Goal: Task Accomplishment & Management: Use online tool/utility

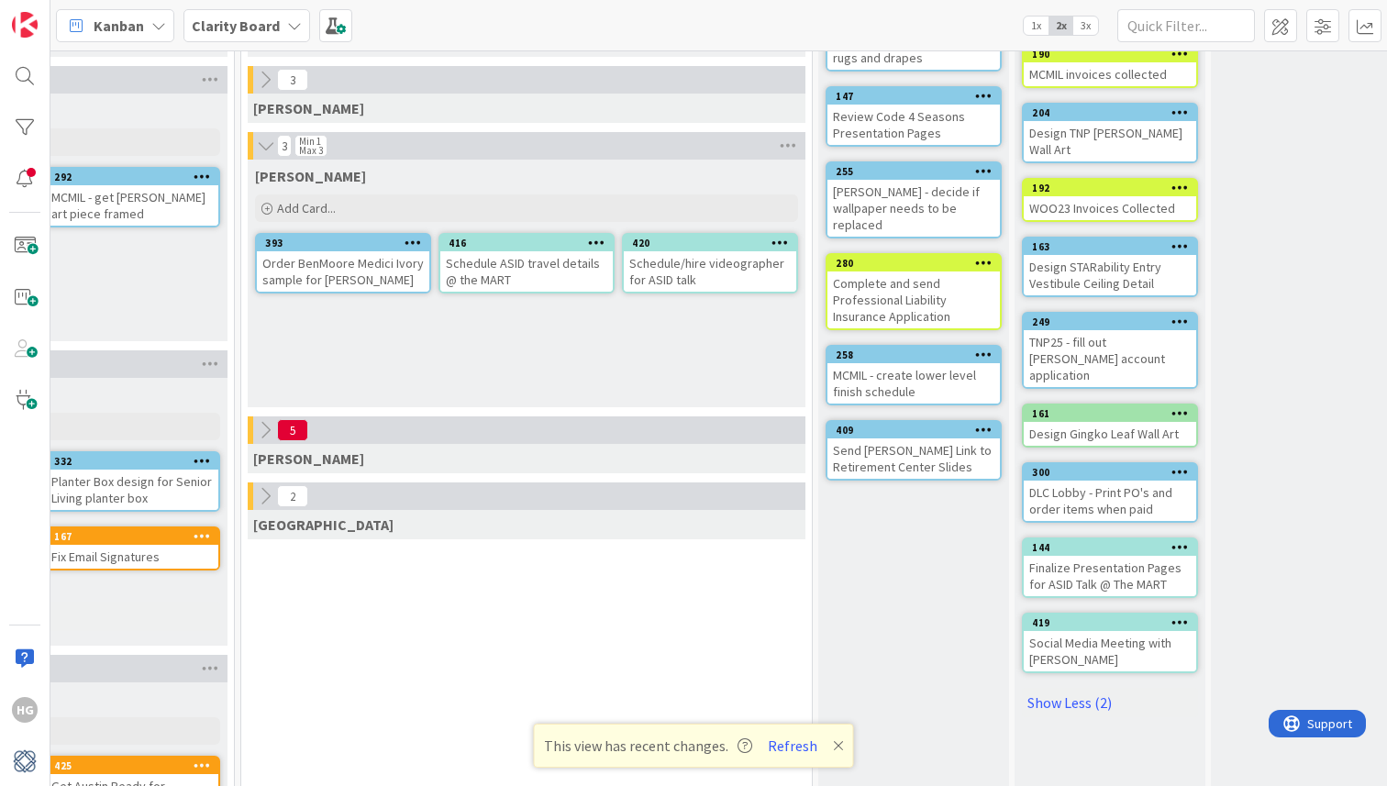
scroll to position [425, 1320]
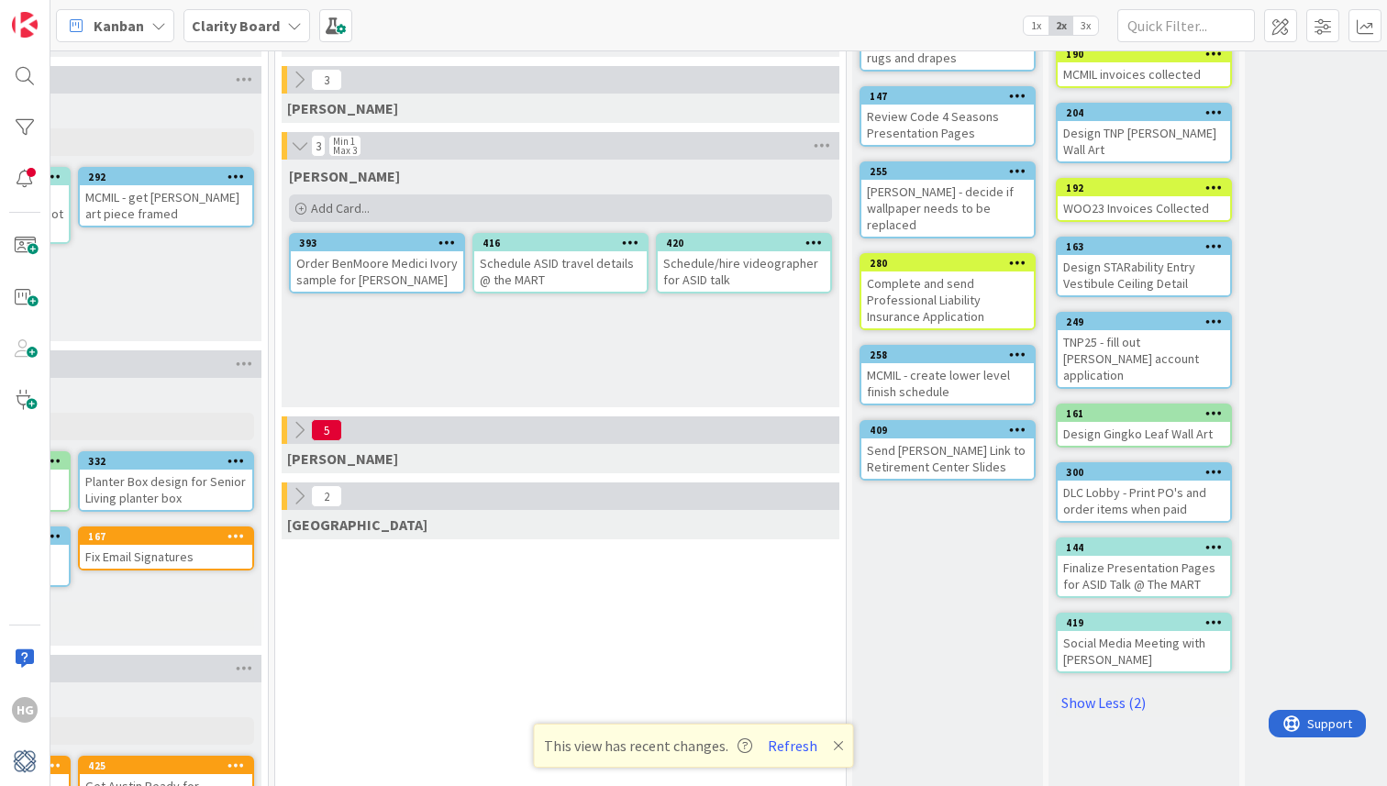
click at [563, 209] on div "Add Card..." at bounding box center [560, 208] width 543 height 28
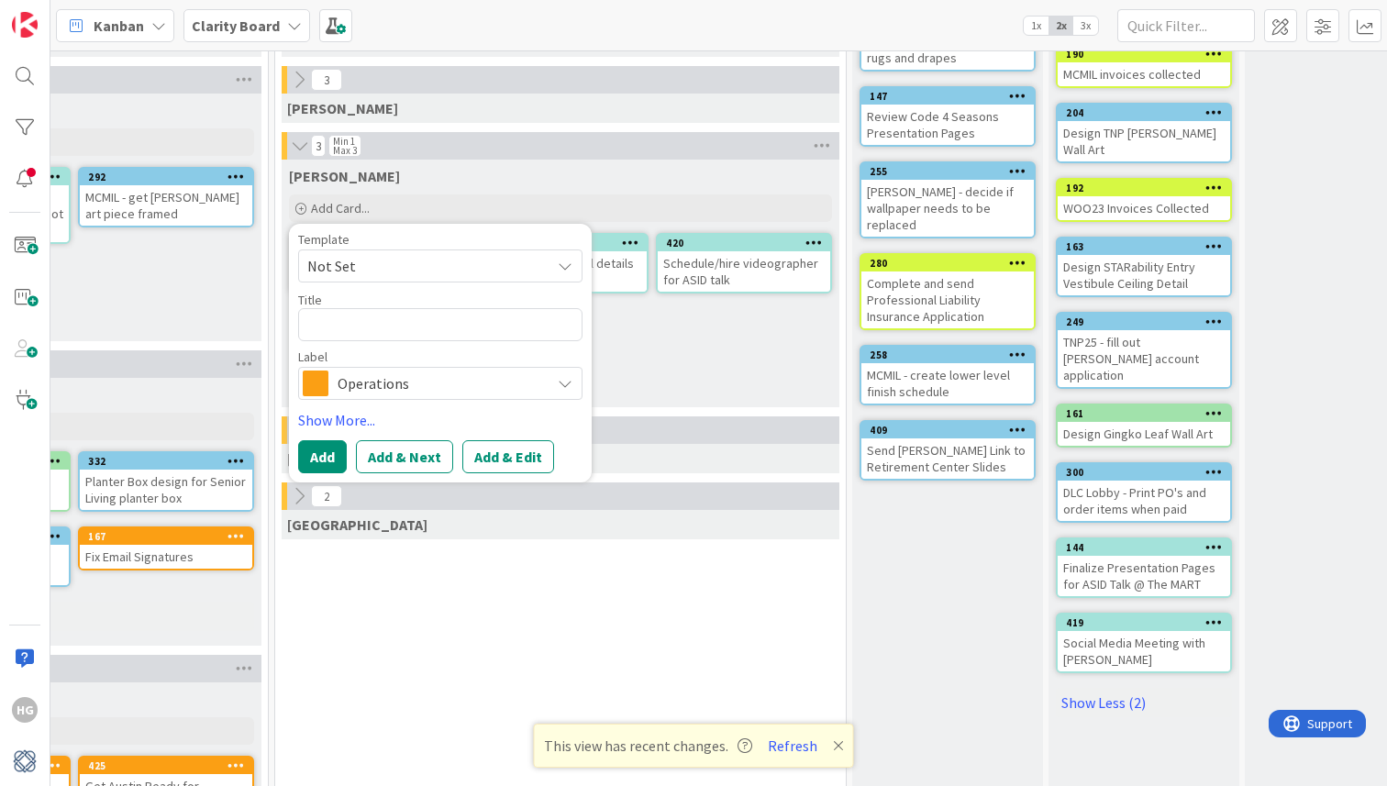
click at [370, 386] on span "Operations" at bounding box center [439, 383] width 204 height 26
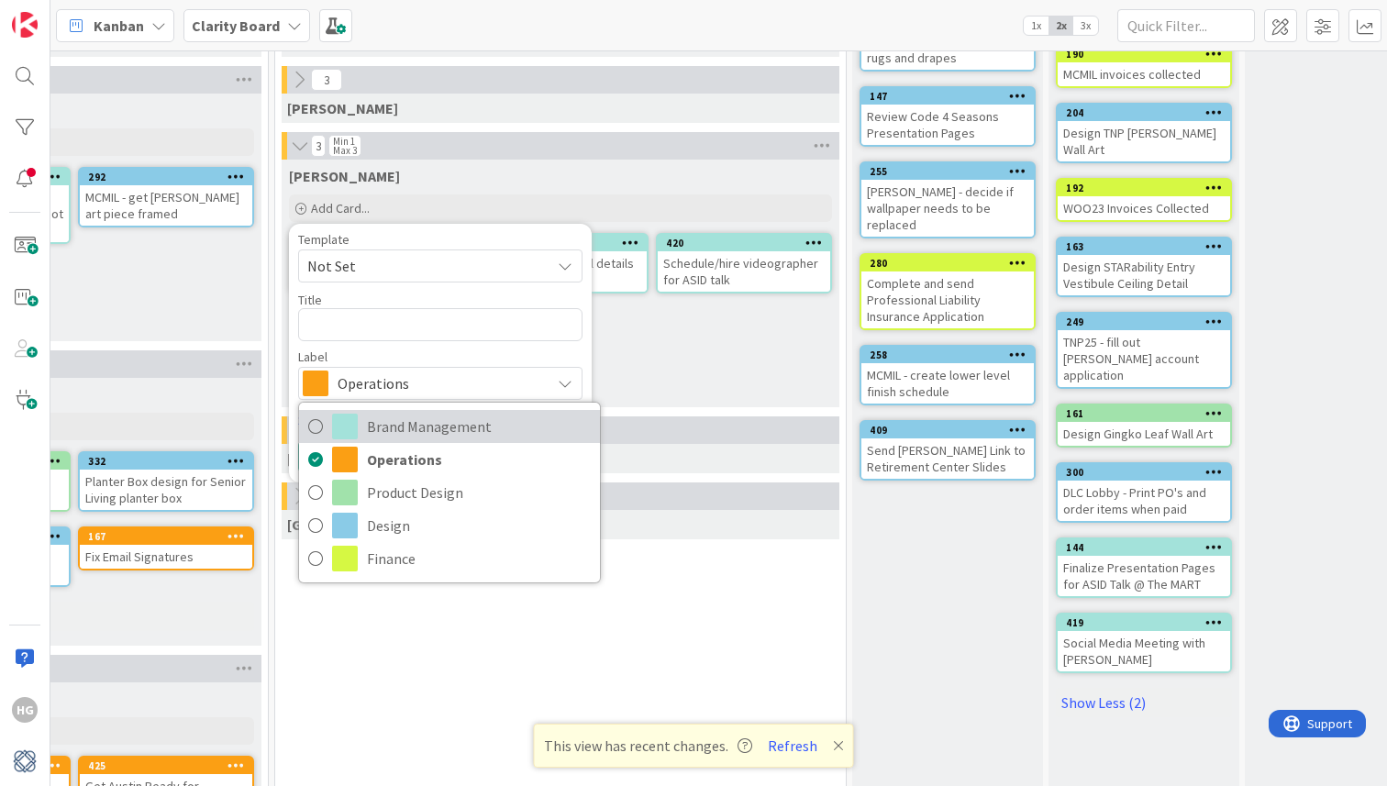
click at [388, 421] on span "Brand Management" at bounding box center [479, 427] width 224 height 28
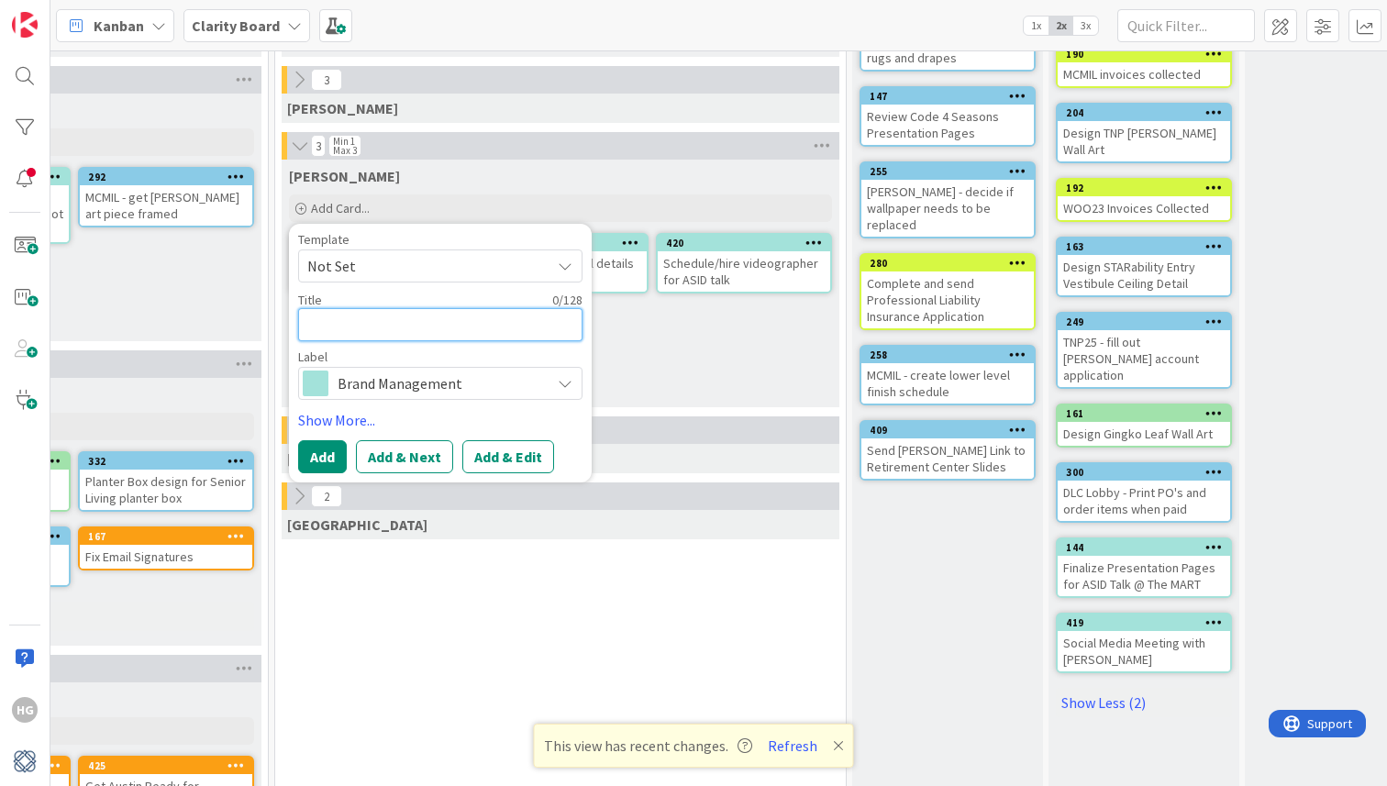
click at [417, 337] on textarea at bounding box center [440, 324] width 284 height 33
type textarea "x"
type textarea "B"
type textarea "x"
type textarea "Be"
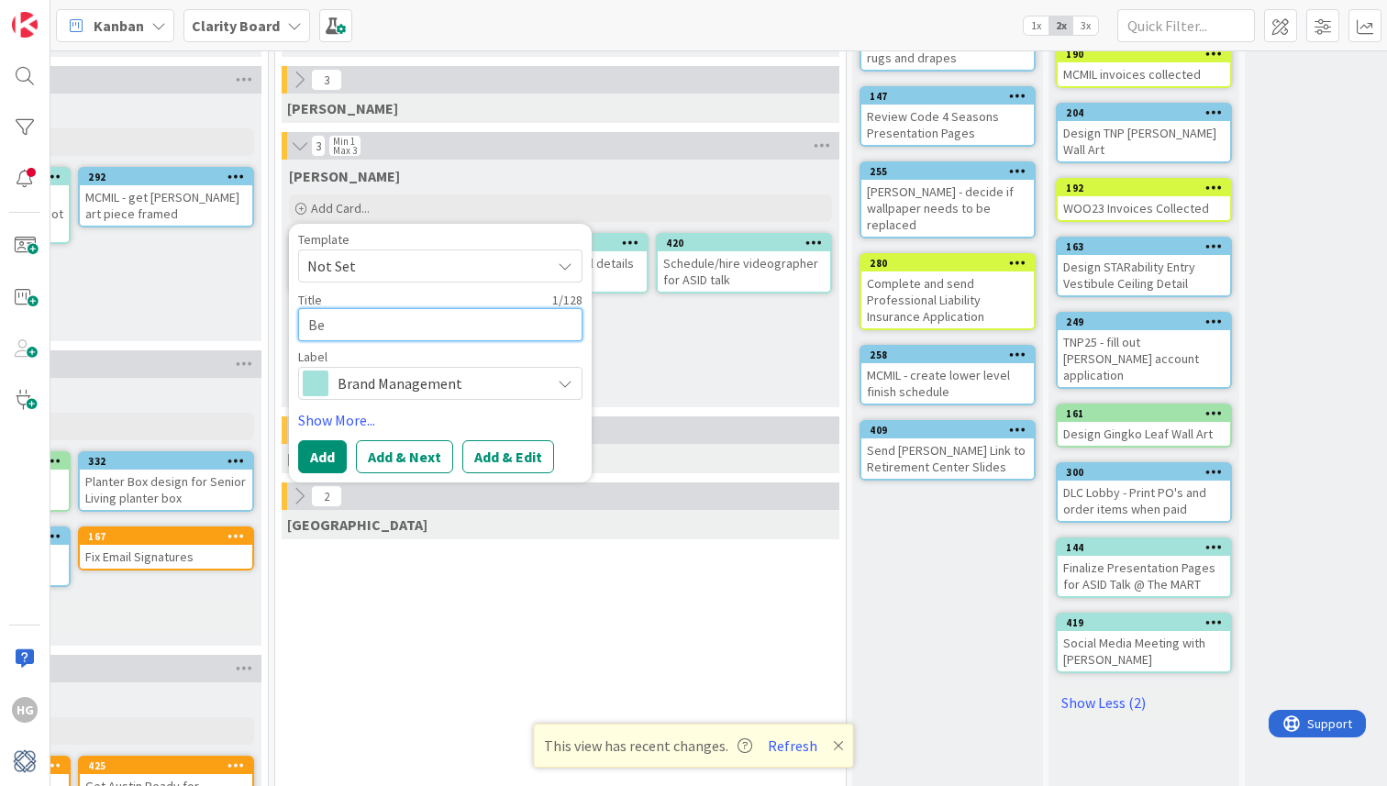
type textarea "x"
type textarea "Bei"
type textarea "x"
type textarea "Bein"
type textarea "x"
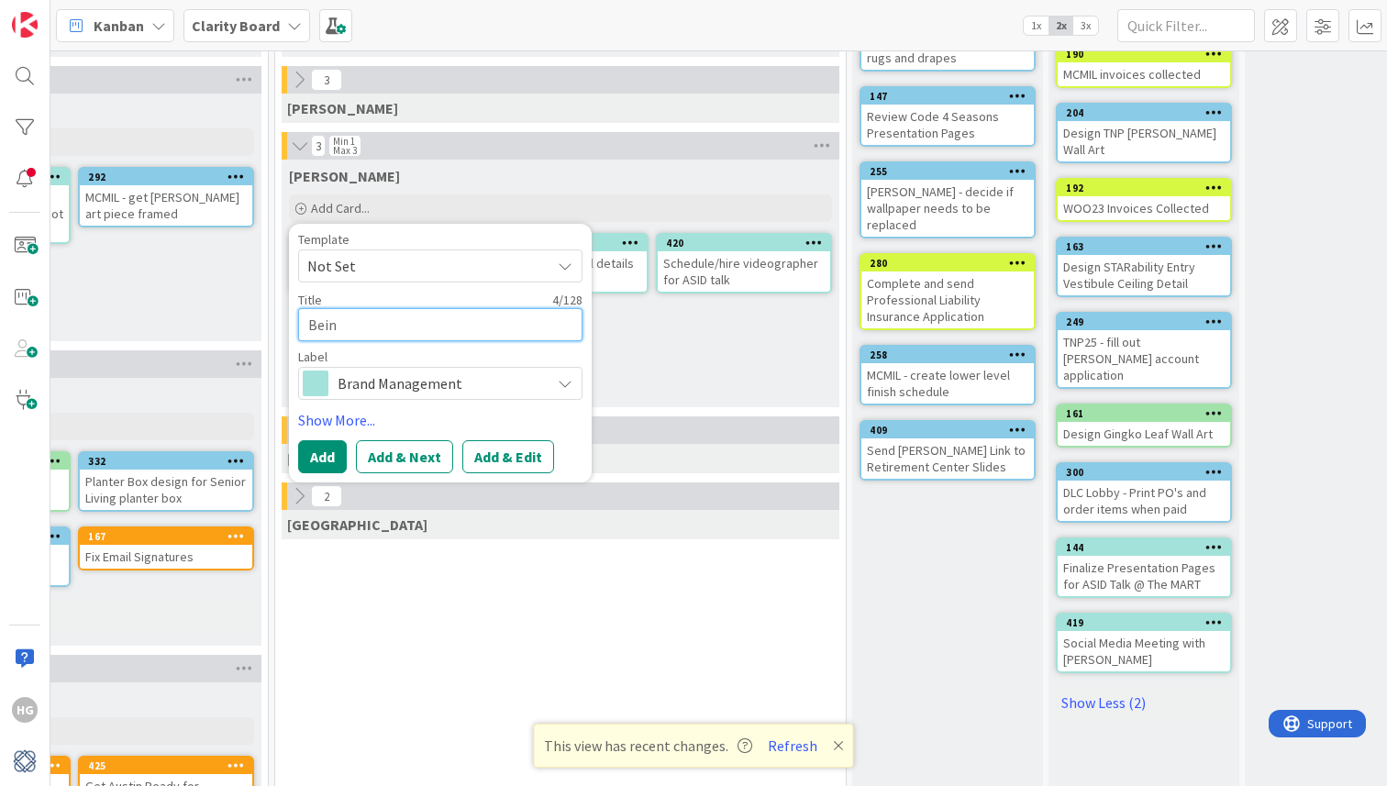
type textarea "[PERSON_NAME]"
type textarea "x"
type textarea "Beinen"
type textarea "x"
type textarea "Beinens"
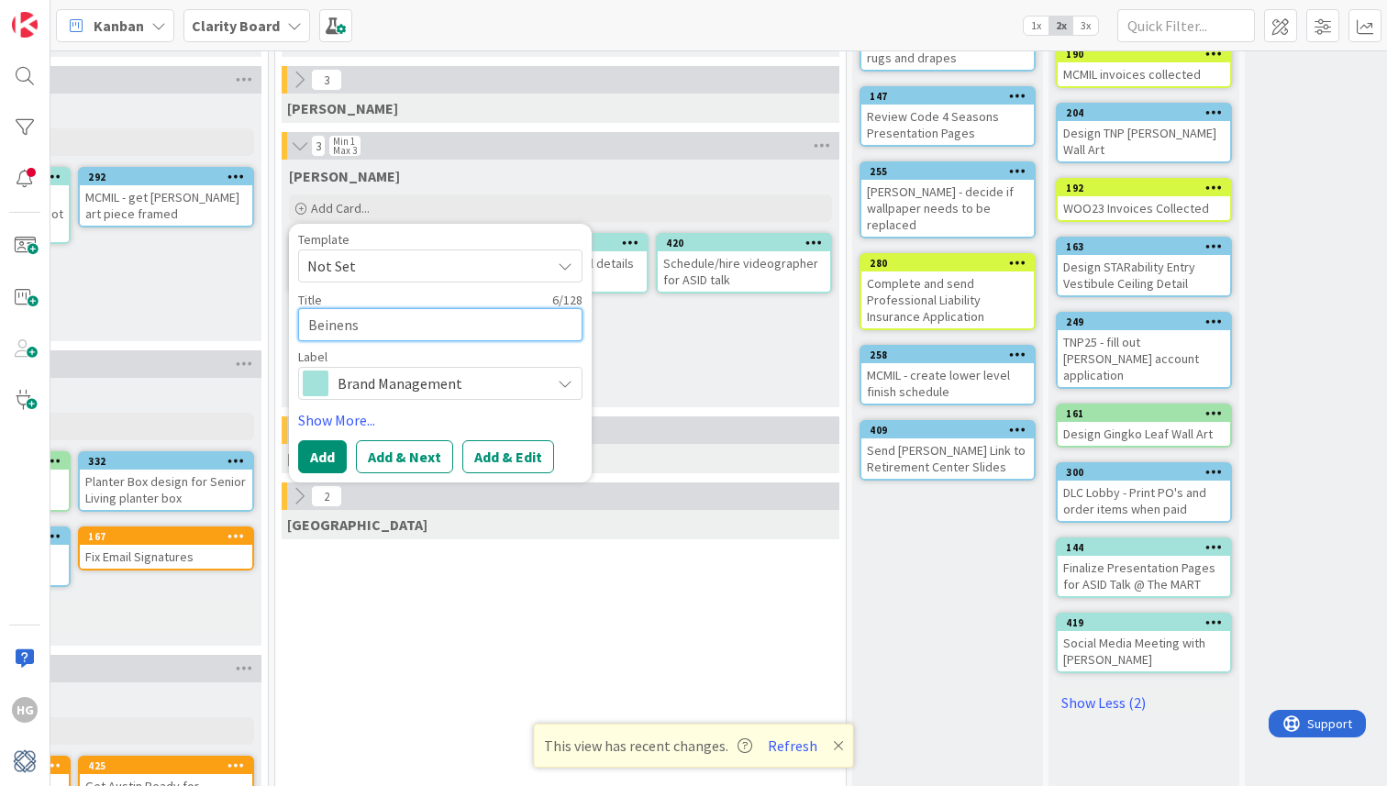
type textarea "x"
type textarea "Beinenst"
type textarea "x"
type textarea "Beinensto"
type textarea "x"
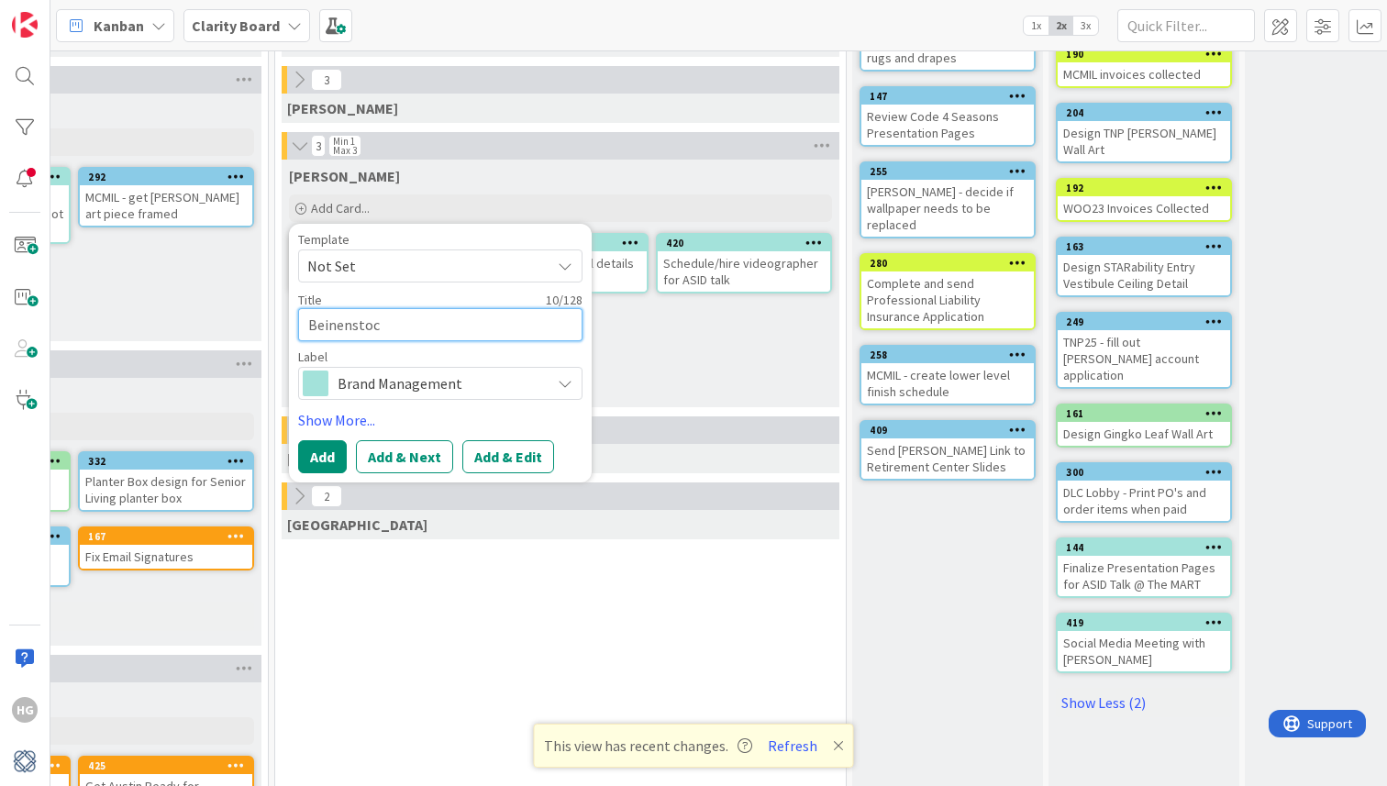
type textarea "Beinenstock"
type textarea "x"
type textarea "Beinenstock"
type textarea "x"
type textarea "Beinenstock K"
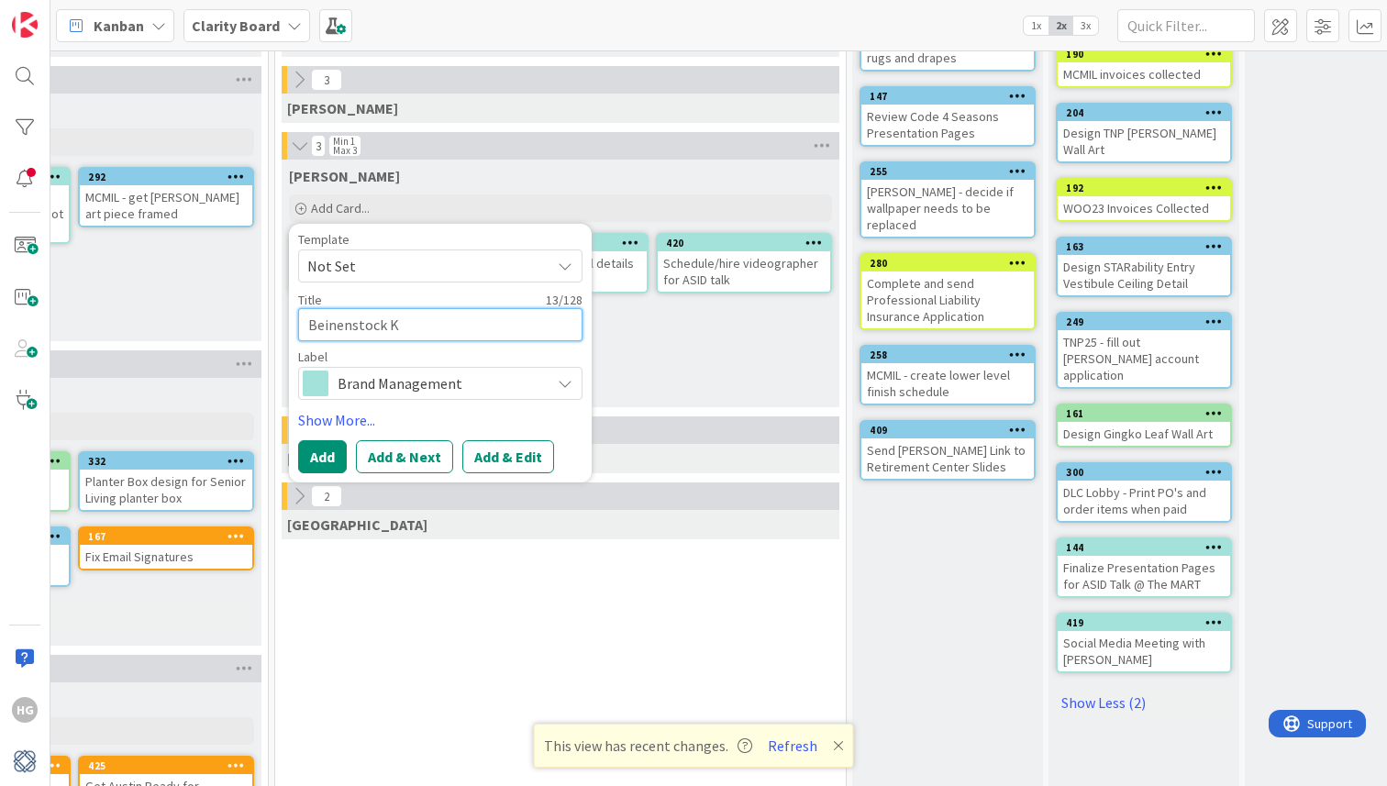
type textarea "x"
type textarea "Beinenstock Ke"
type textarea "x"
type textarea "Beinenstock Key"
type textarea "x"
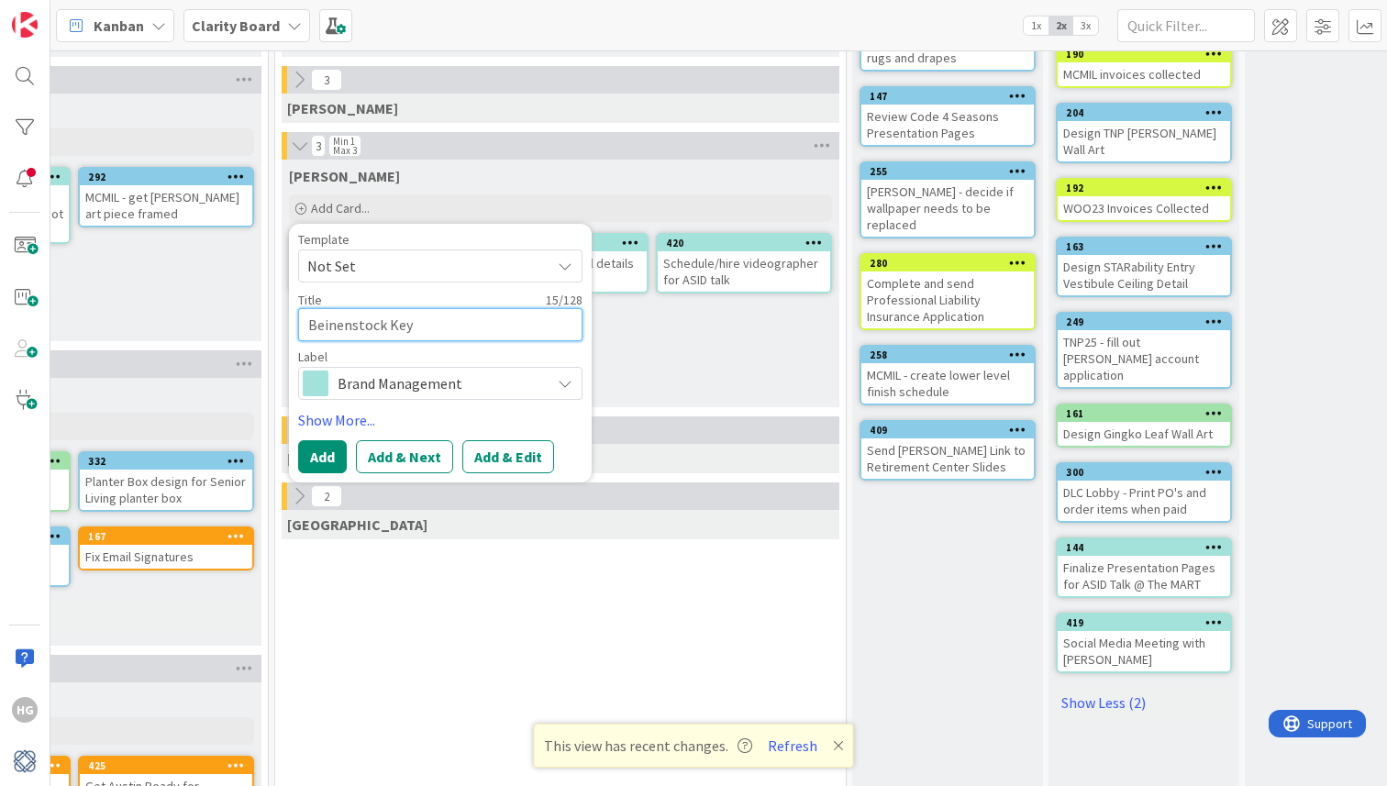
type textarea "Beinenstock Keyn"
type textarea "x"
type textarea "Beinenstock Keynp"
type textarea "x"
type textarea "Beinenstock Keynpt"
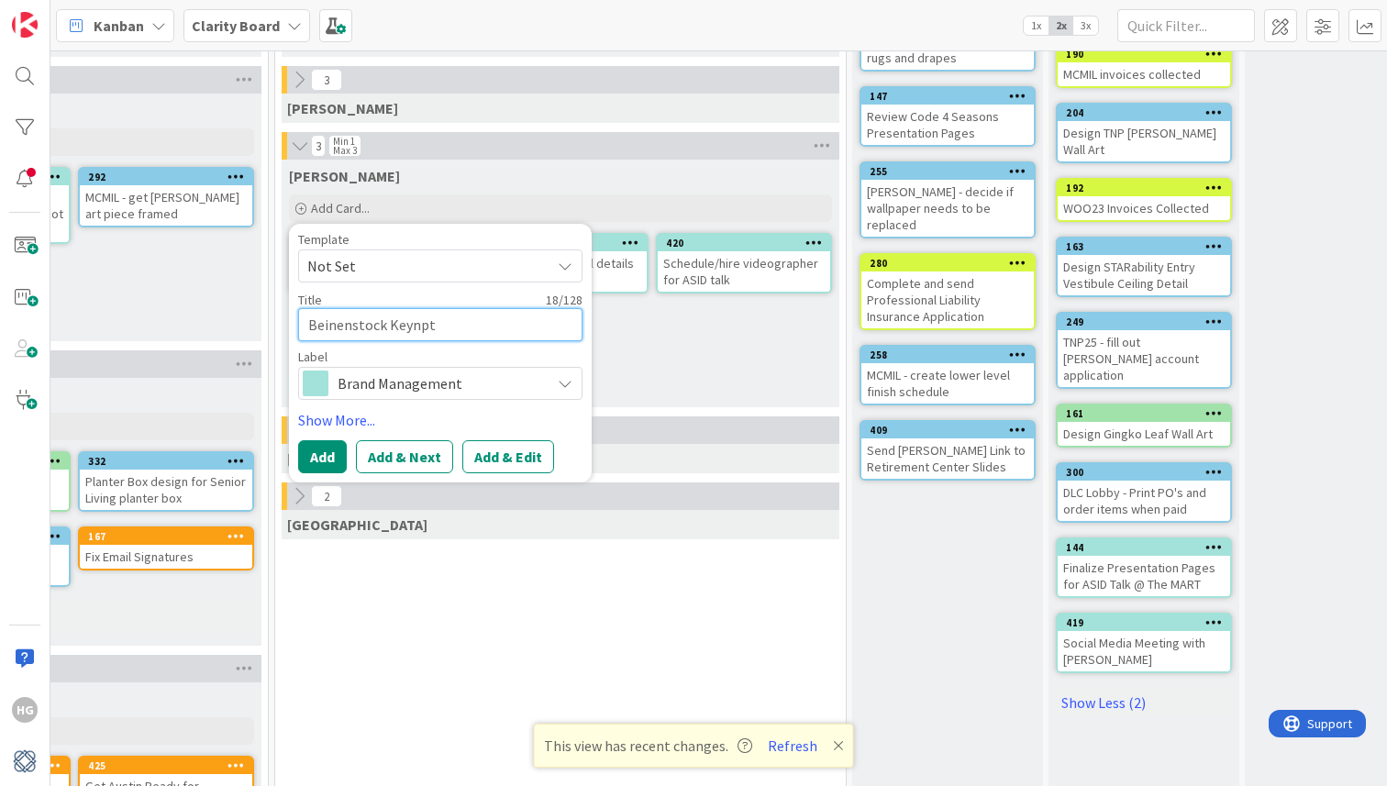
type textarea "x"
type textarea "Beinenstock Keynp"
type textarea "x"
type textarea "Beinenstock Keyn"
type textarea "x"
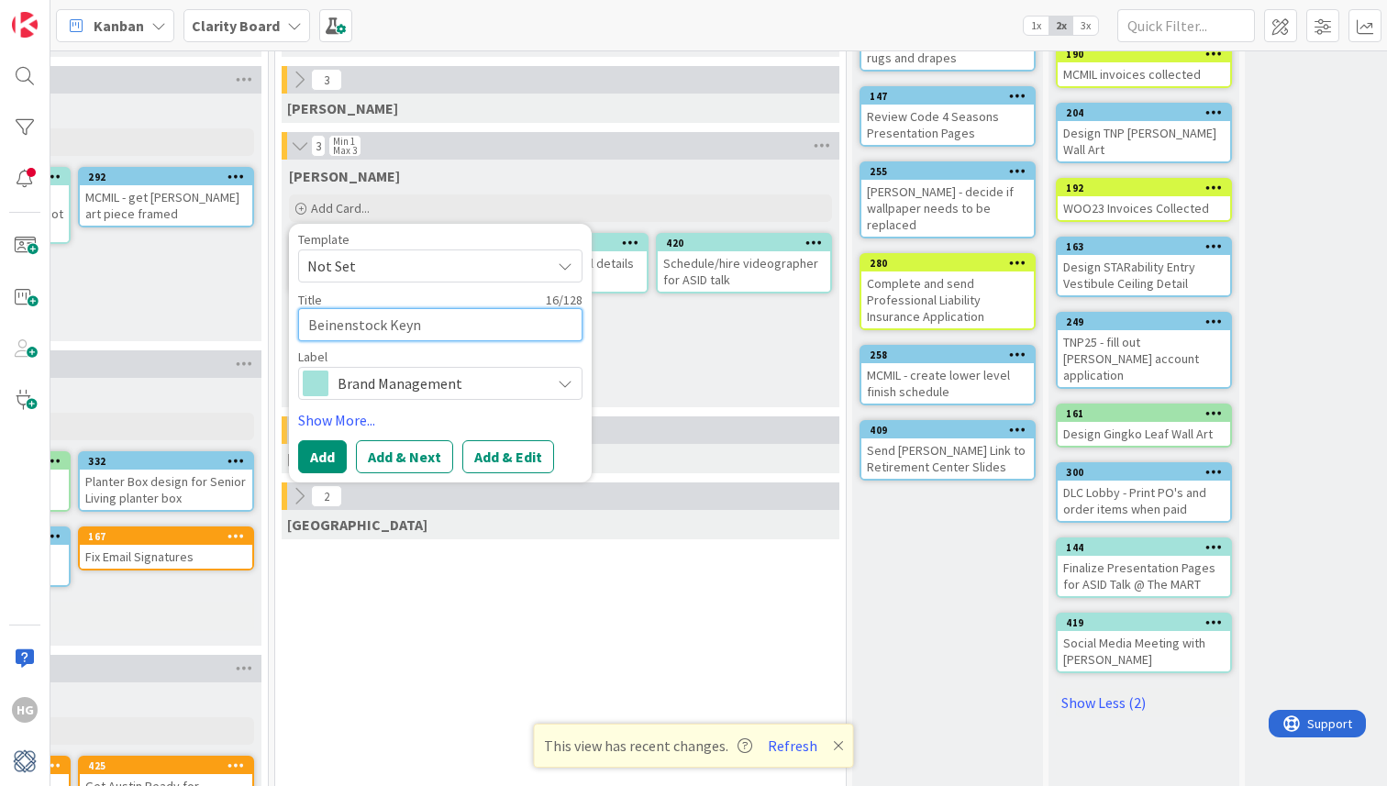
type textarea "Beinenstock Keyno"
type textarea "x"
type textarea "Beinenstock Keynot"
type textarea "x"
type textarea "Beinenstock Keynote"
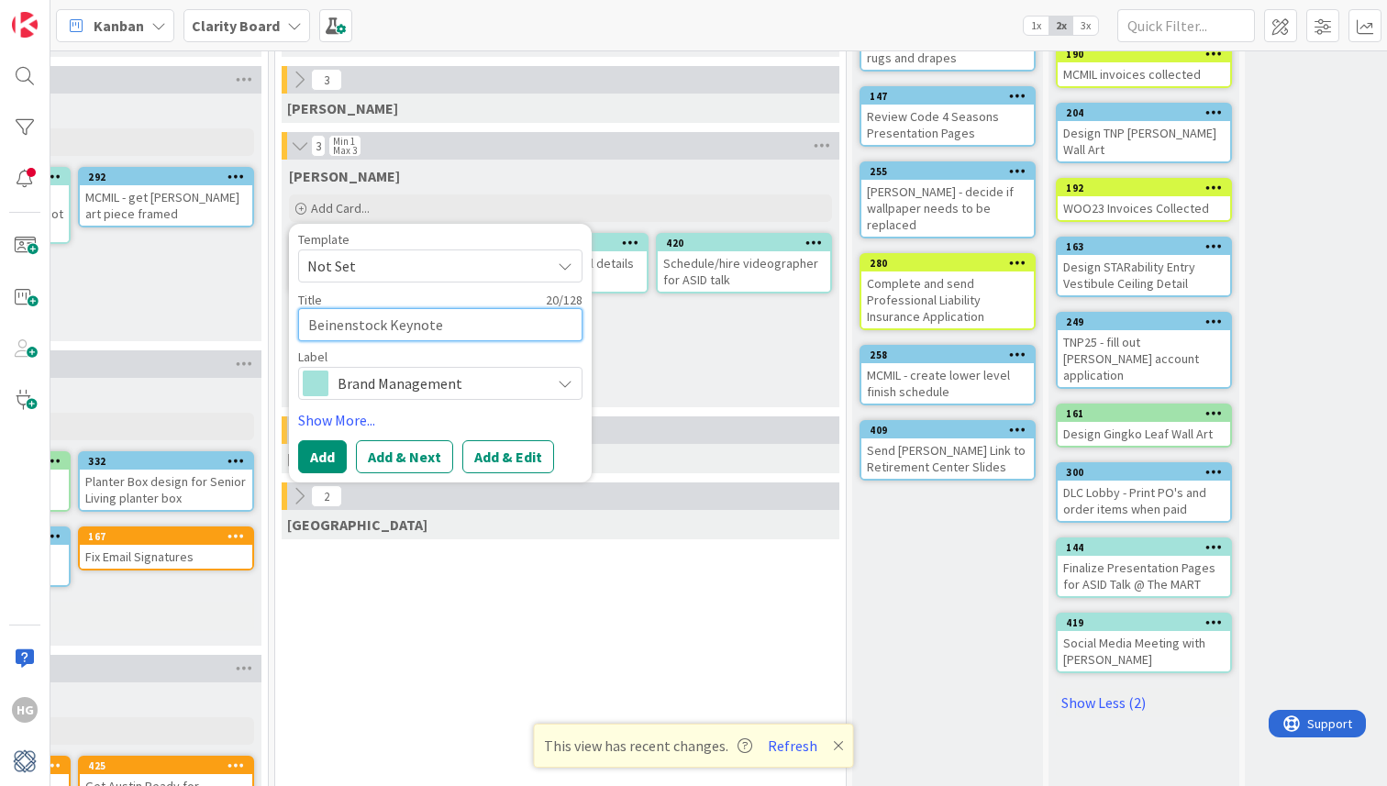
type textarea "x"
type textarea "Beinenstock Keynote P"
type textarea "x"
type textarea "Beinenstock Keynote Pr"
type textarea "x"
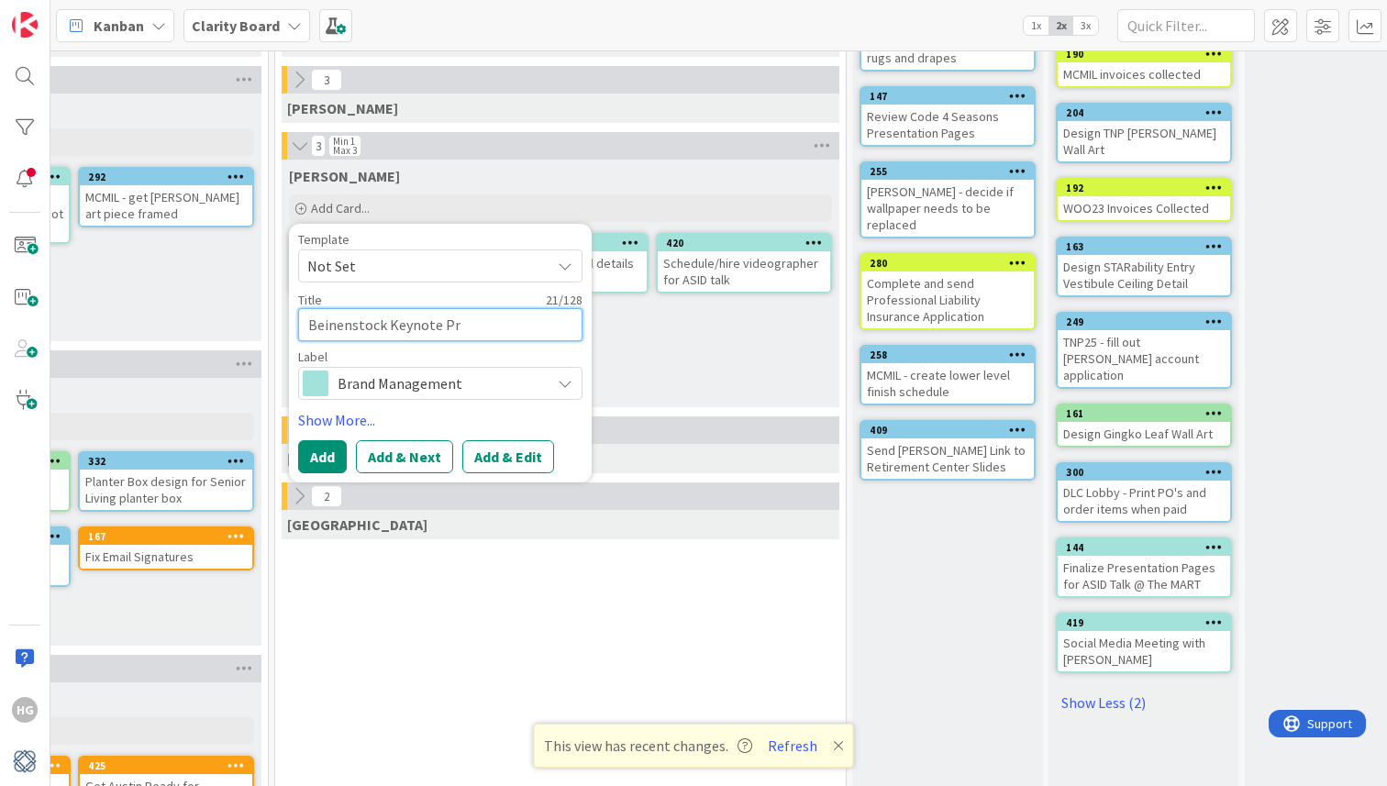
type textarea "Beinenstock Keynote Pre"
type textarea "x"
type textarea "Beinenstock Keynote Pres"
type textarea "x"
type textarea "Beinenstock Keynote Prese"
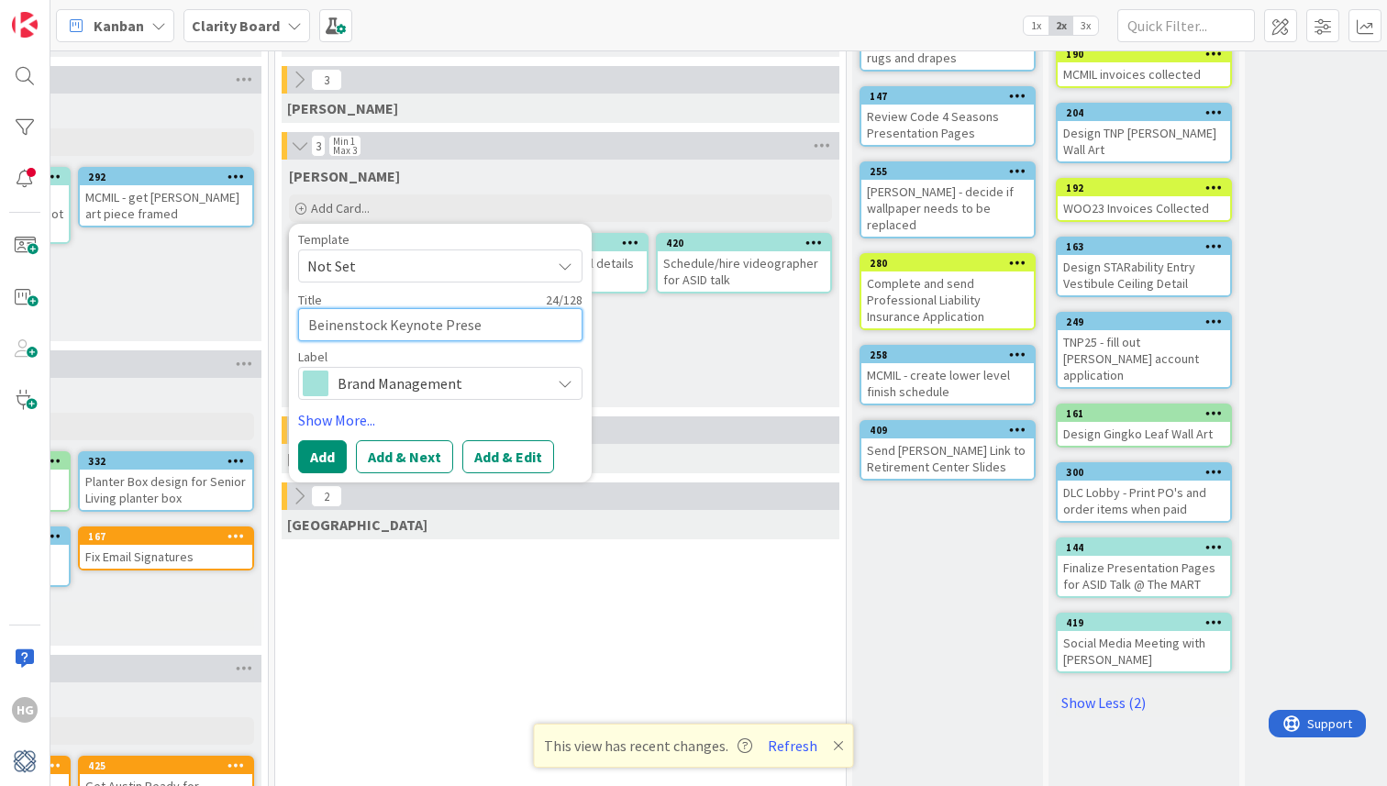
type textarea "x"
type textarea "Beinenstock Keynote Presen"
type textarea "x"
type textarea "Beinenstock Keynote Presena"
type textarea "x"
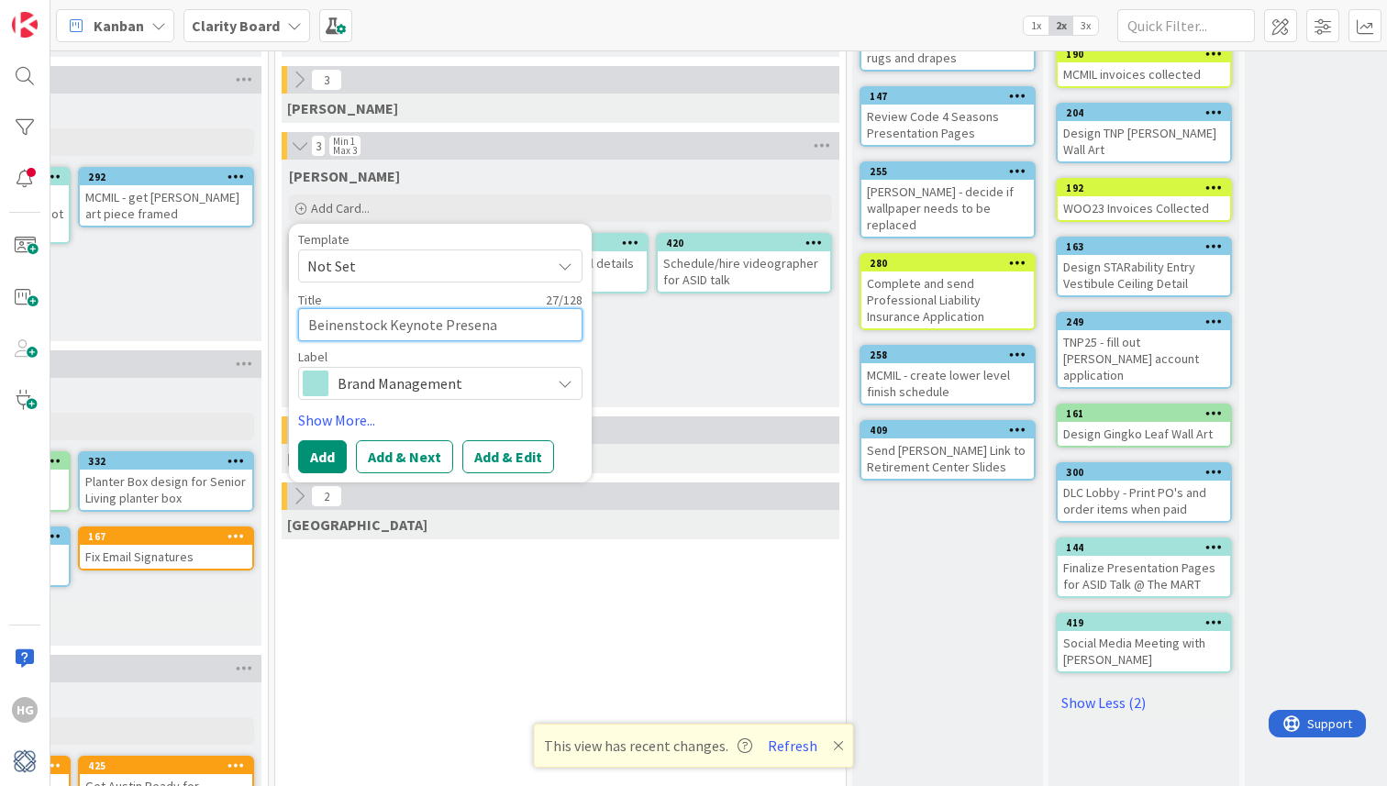
type textarea "Beinenstock Keynote Presenat"
type textarea "x"
type textarea "Beinenstock Keynote Presena"
type textarea "x"
type textarea "Beinenstock Keynote Presen"
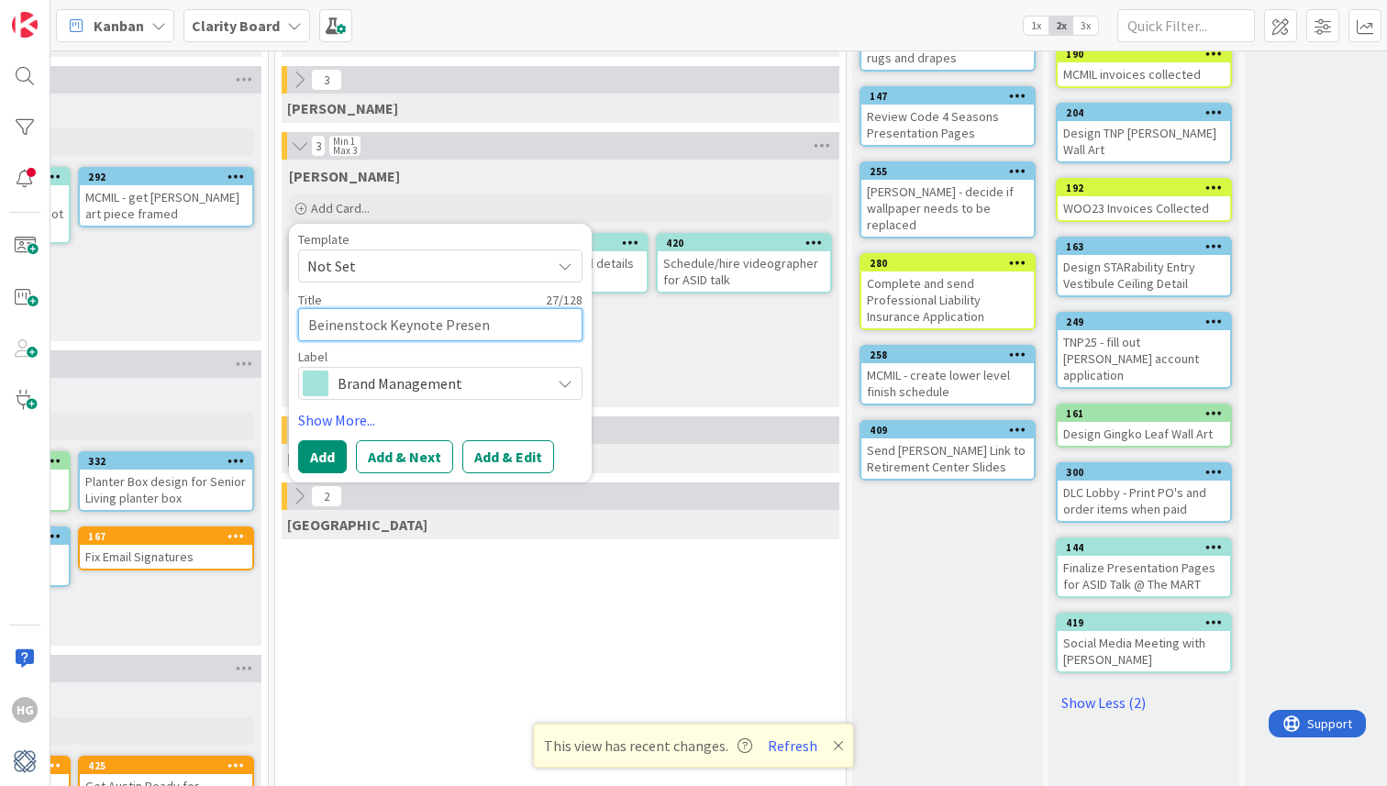
type textarea "x"
type textarea "Beinenstock Keynote Present"
type textarea "x"
type textarea "Beinenstock Keynote Presenta"
type textarea "x"
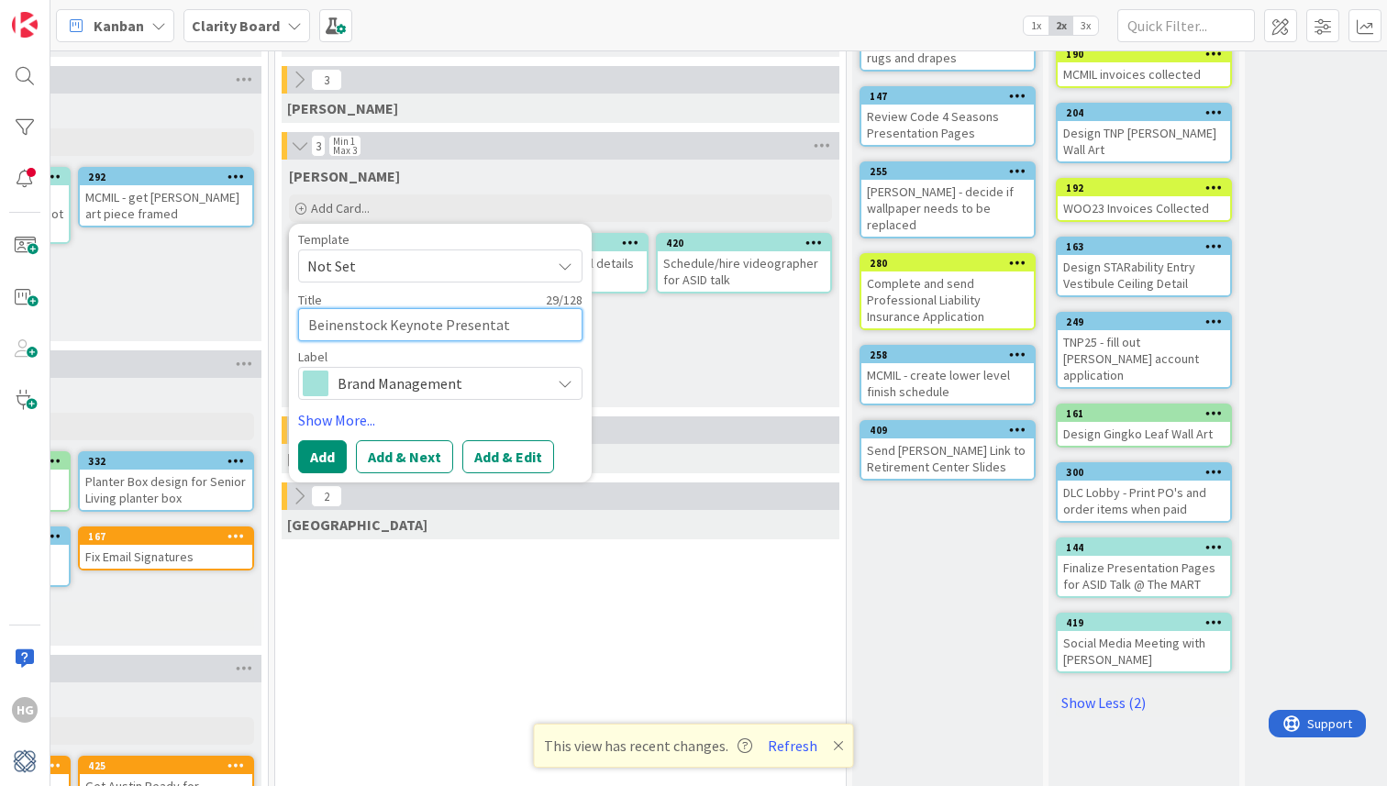
type textarea "Beinenstock Keynote Presentati"
type textarea "x"
type textarea "Beinenstock Keynote Presentatio"
type textarea "x"
type textarea "Beinenstock Keynote Presentation"
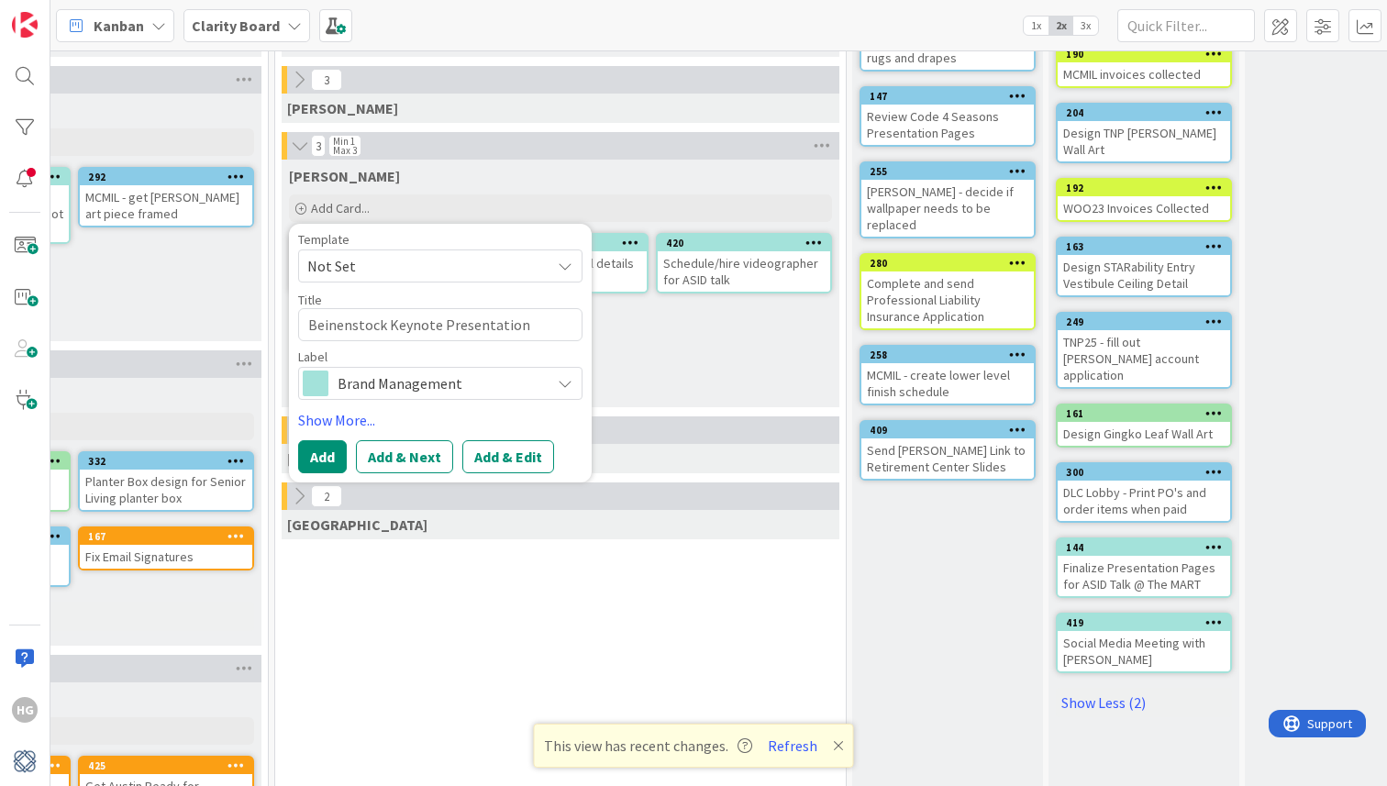
click at [360, 271] on span "Not Set" at bounding box center [421, 266] width 229 height 24
click at [324, 422] on link "Show More..." at bounding box center [440, 420] width 284 height 22
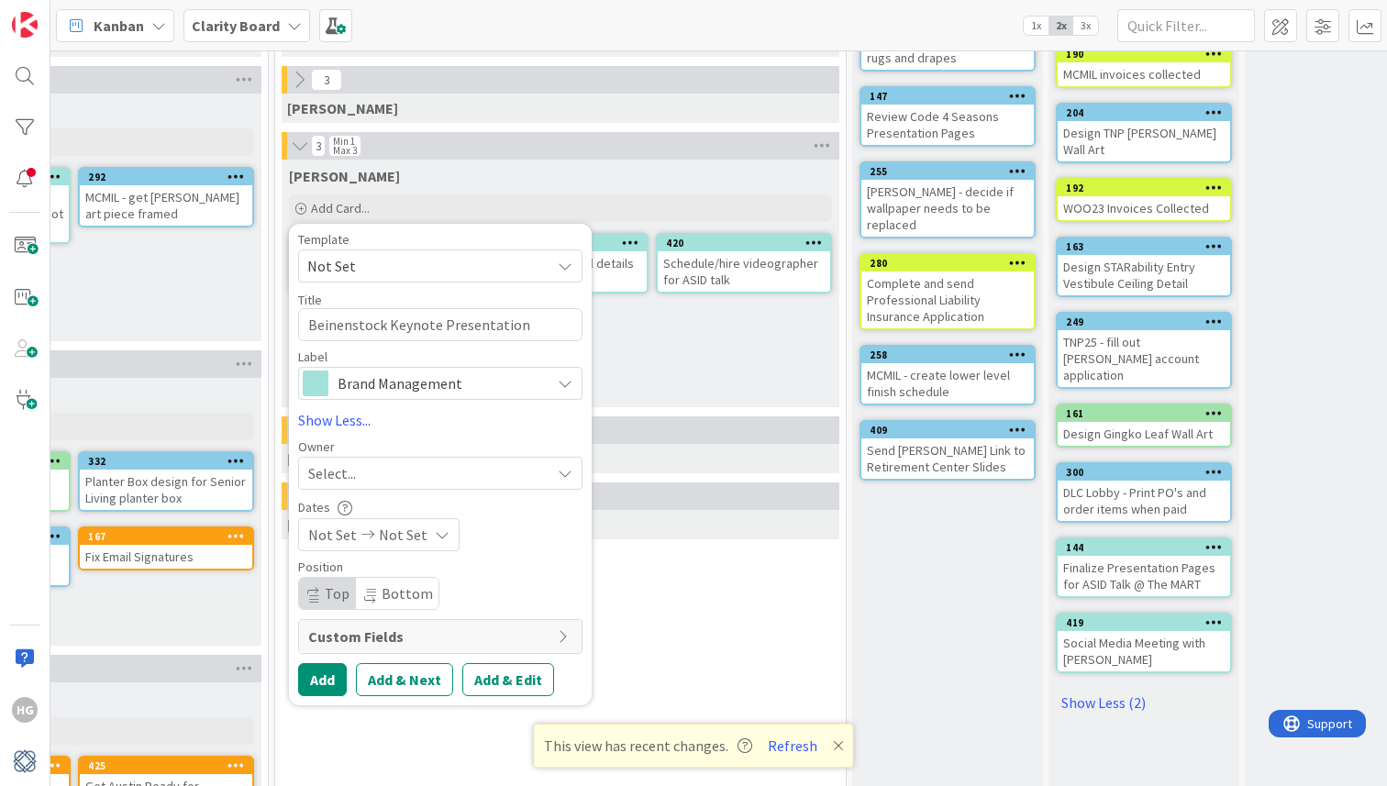
drag, startPoint x: 360, startPoint y: 271, endPoint x: 329, endPoint y: 479, distance: 209.6
click at [329, 479] on span "Select..." at bounding box center [332, 473] width 48 height 22
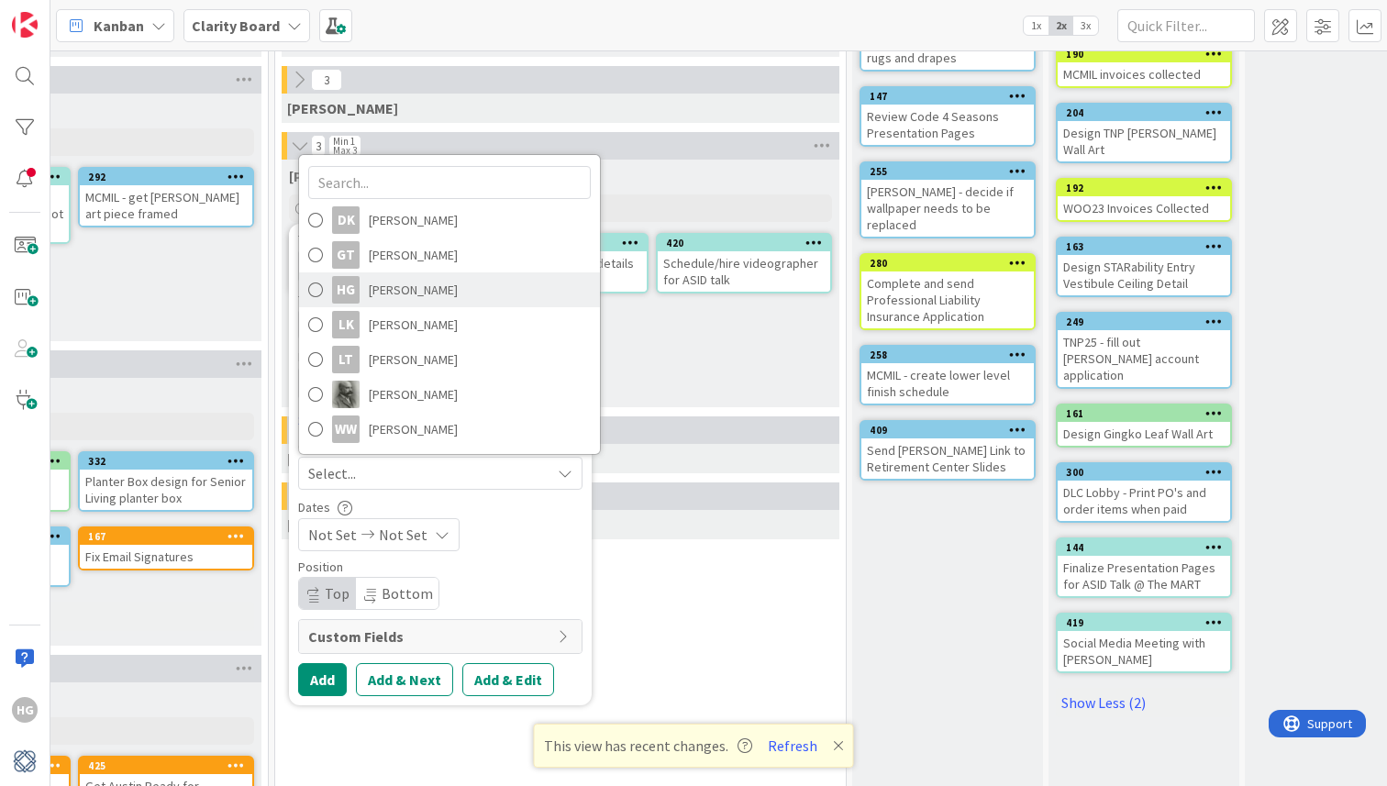
drag, startPoint x: 329, startPoint y: 479, endPoint x: 371, endPoint y: 291, distance: 192.7
click at [371, 291] on span "[PERSON_NAME]" at bounding box center [413, 290] width 89 height 28
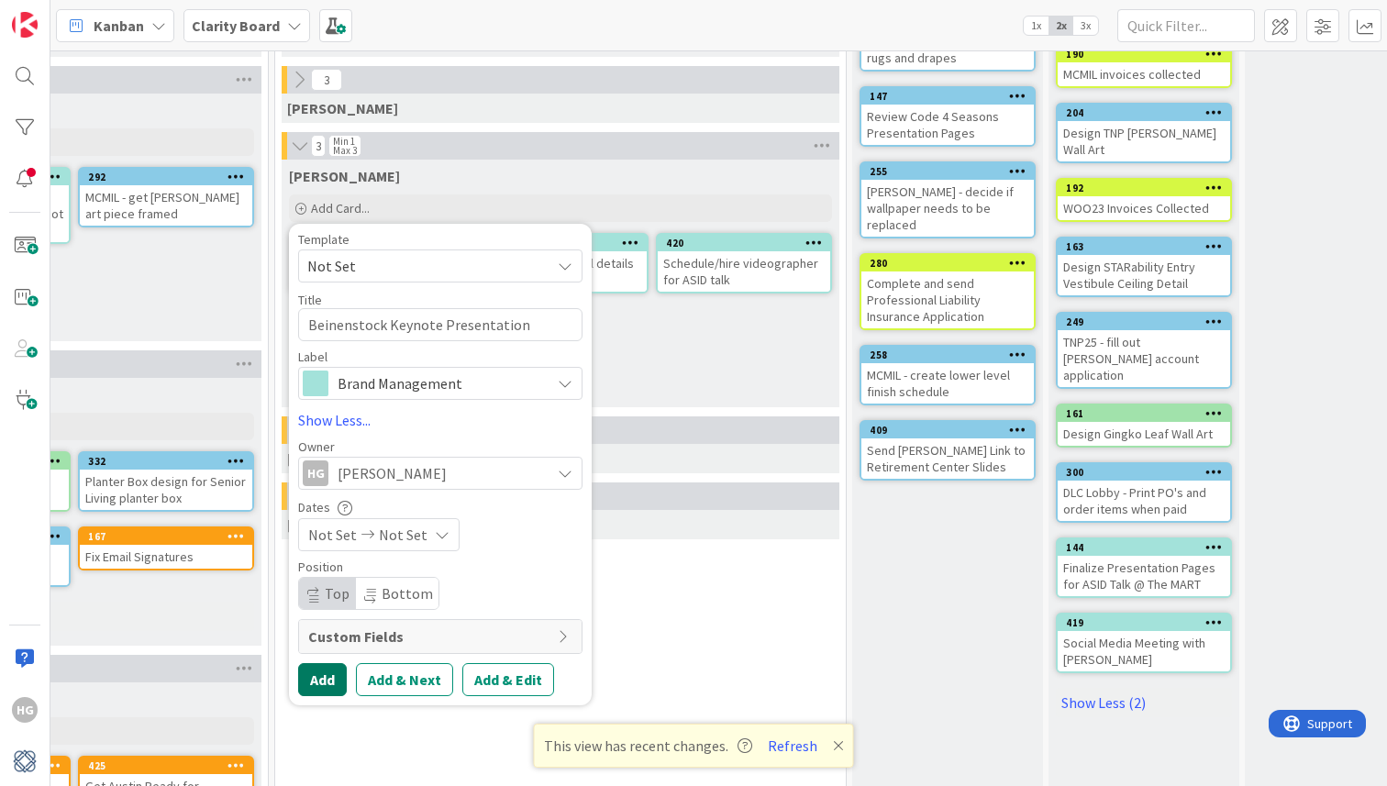
drag, startPoint x: 371, startPoint y: 291, endPoint x: 326, endPoint y: 685, distance: 397.0
click at [326, 685] on button "Add" at bounding box center [322, 679] width 49 height 33
type textarea "x"
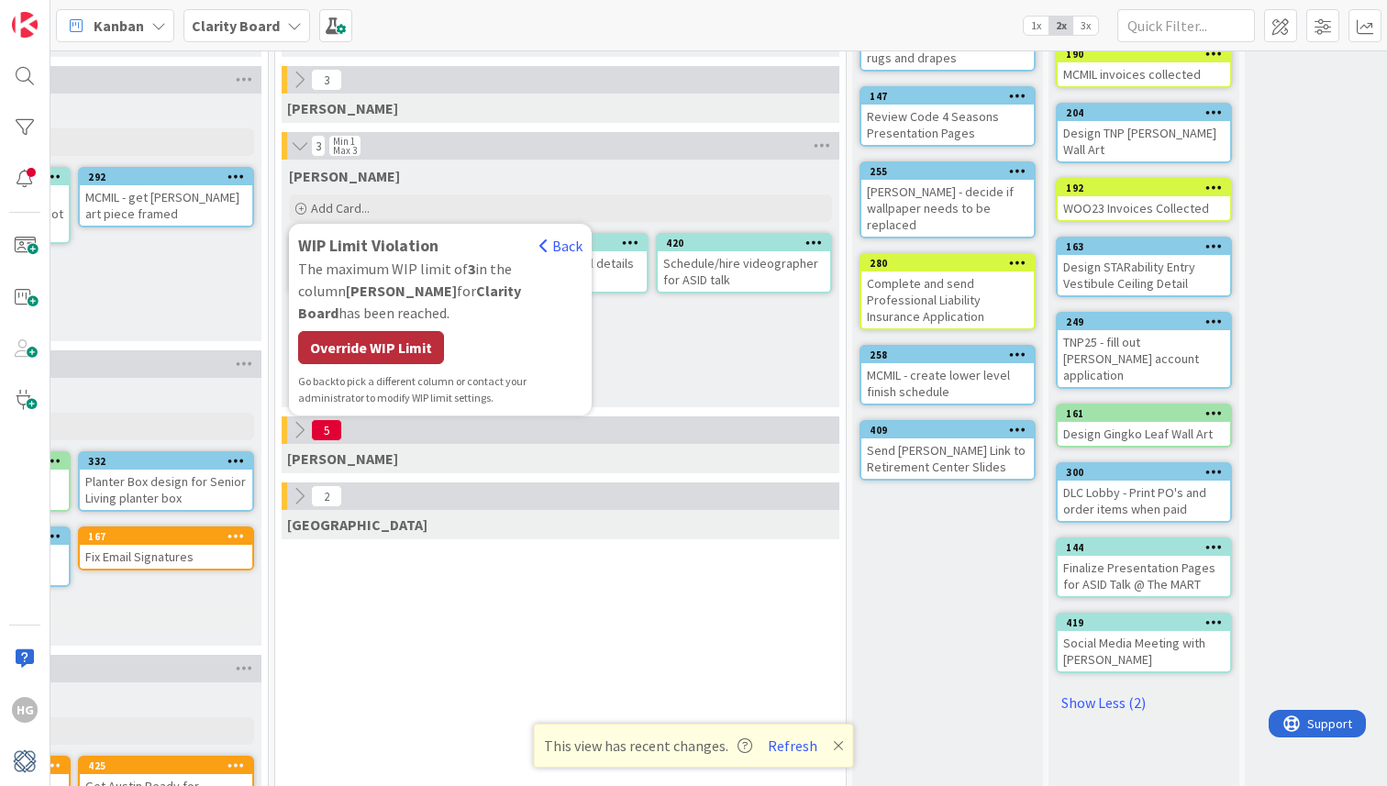
drag, startPoint x: 326, startPoint y: 685, endPoint x: 412, endPoint y: 321, distance: 374.1
click at [412, 331] on div "Override WIP Limit" at bounding box center [371, 347] width 146 height 33
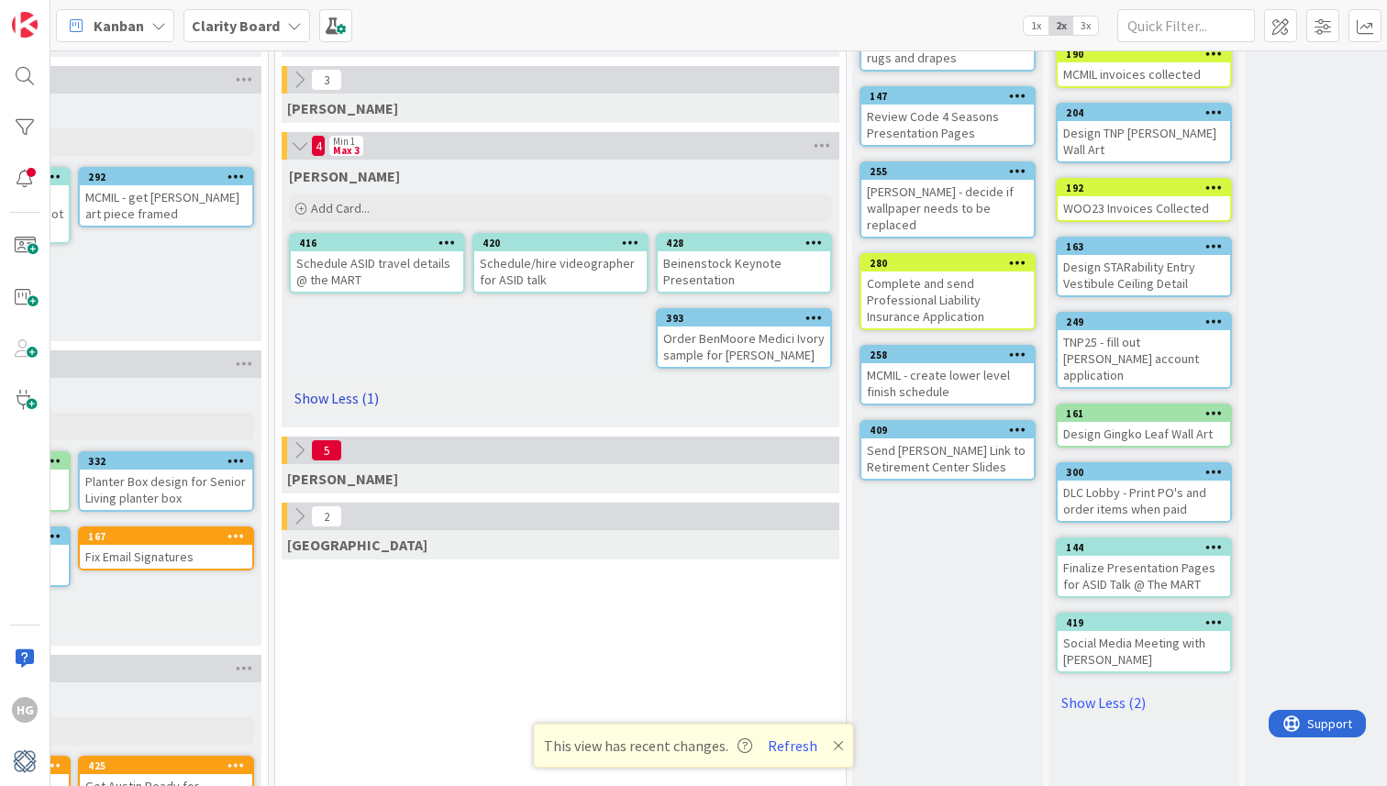
drag, startPoint x: 412, startPoint y: 321, endPoint x: 365, endPoint y: 405, distance: 96.5
click at [365, 405] on link "Show Less (1)" at bounding box center [560, 397] width 543 height 29
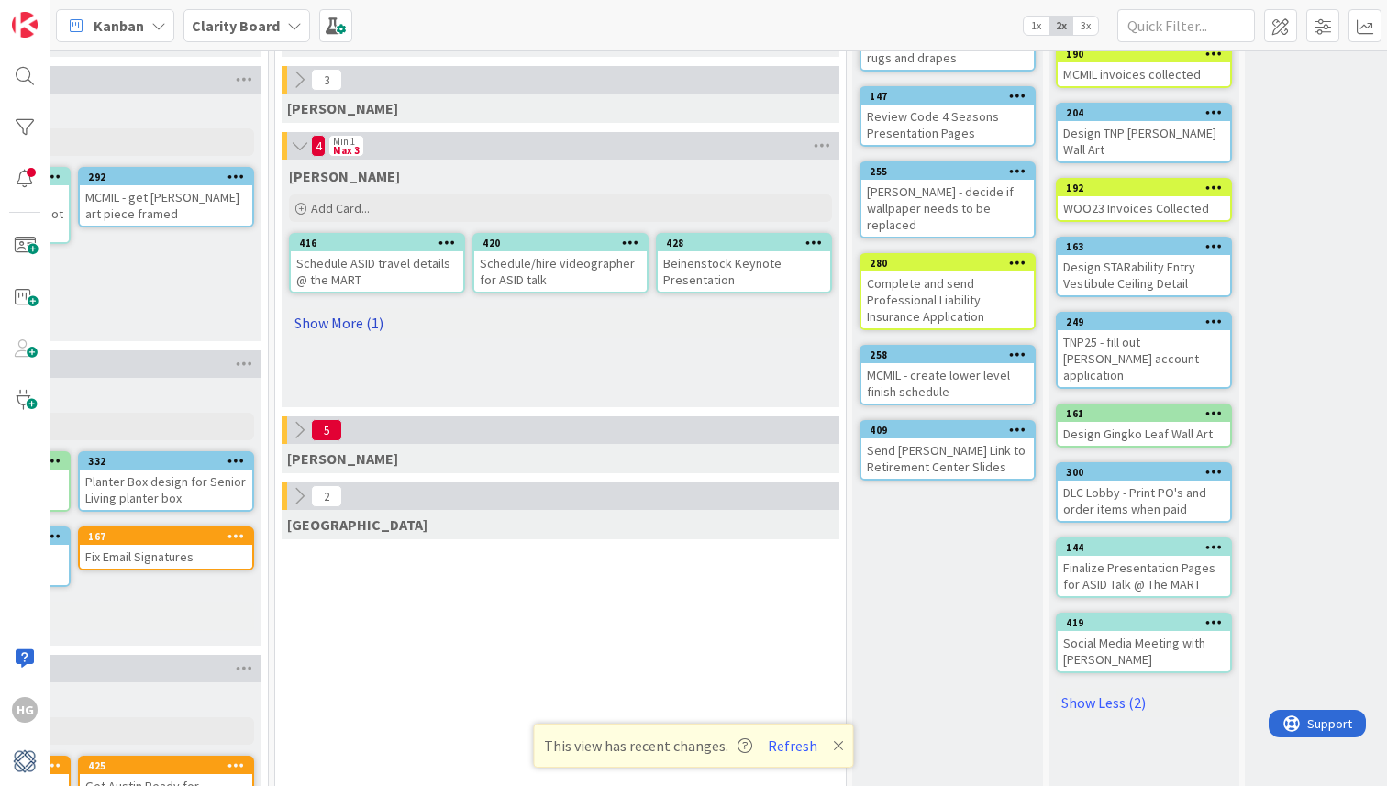
drag, startPoint x: 365, startPoint y: 405, endPoint x: 359, endPoint y: 326, distance: 80.0
click at [359, 326] on link "Show More (1)" at bounding box center [560, 322] width 543 height 29
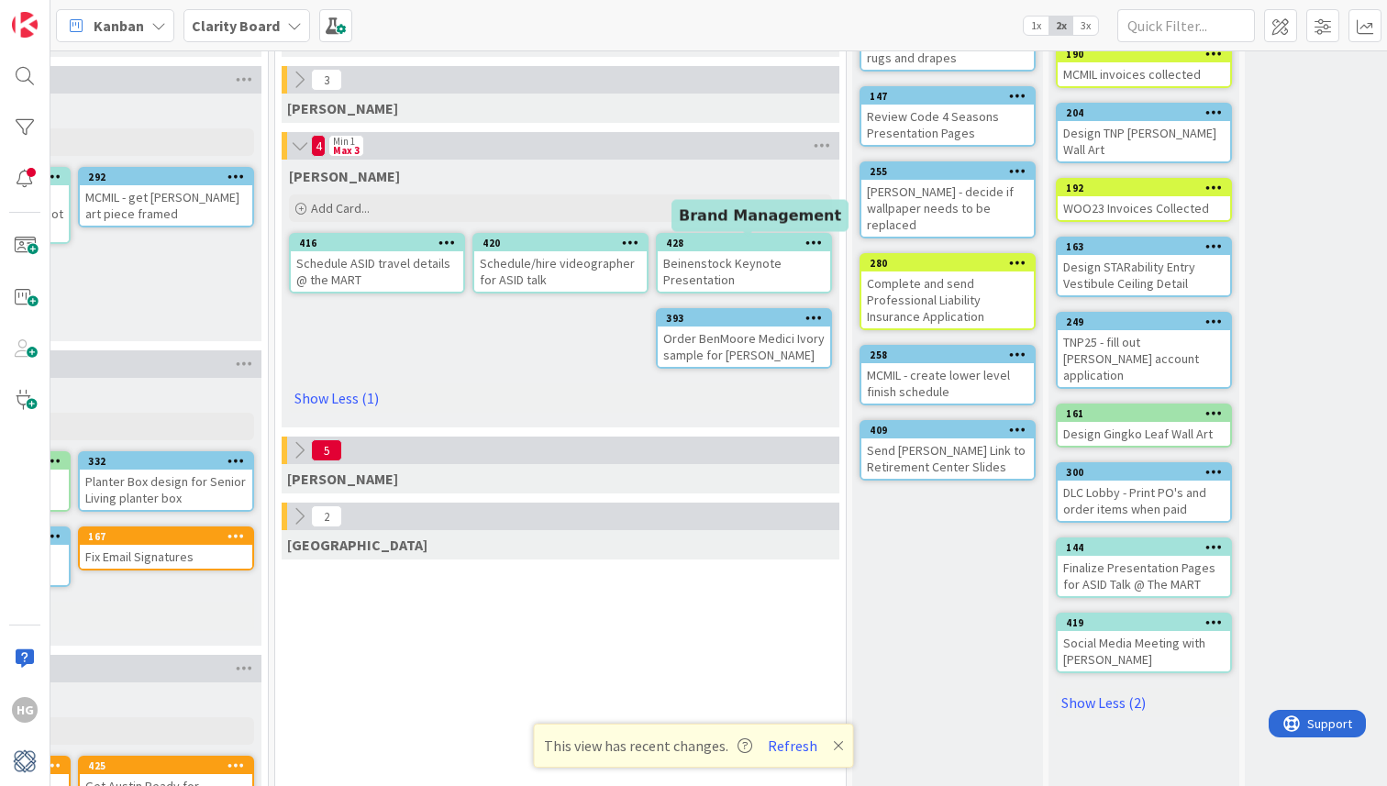
click at [809, 238] on icon at bounding box center [813, 242] width 17 height 13
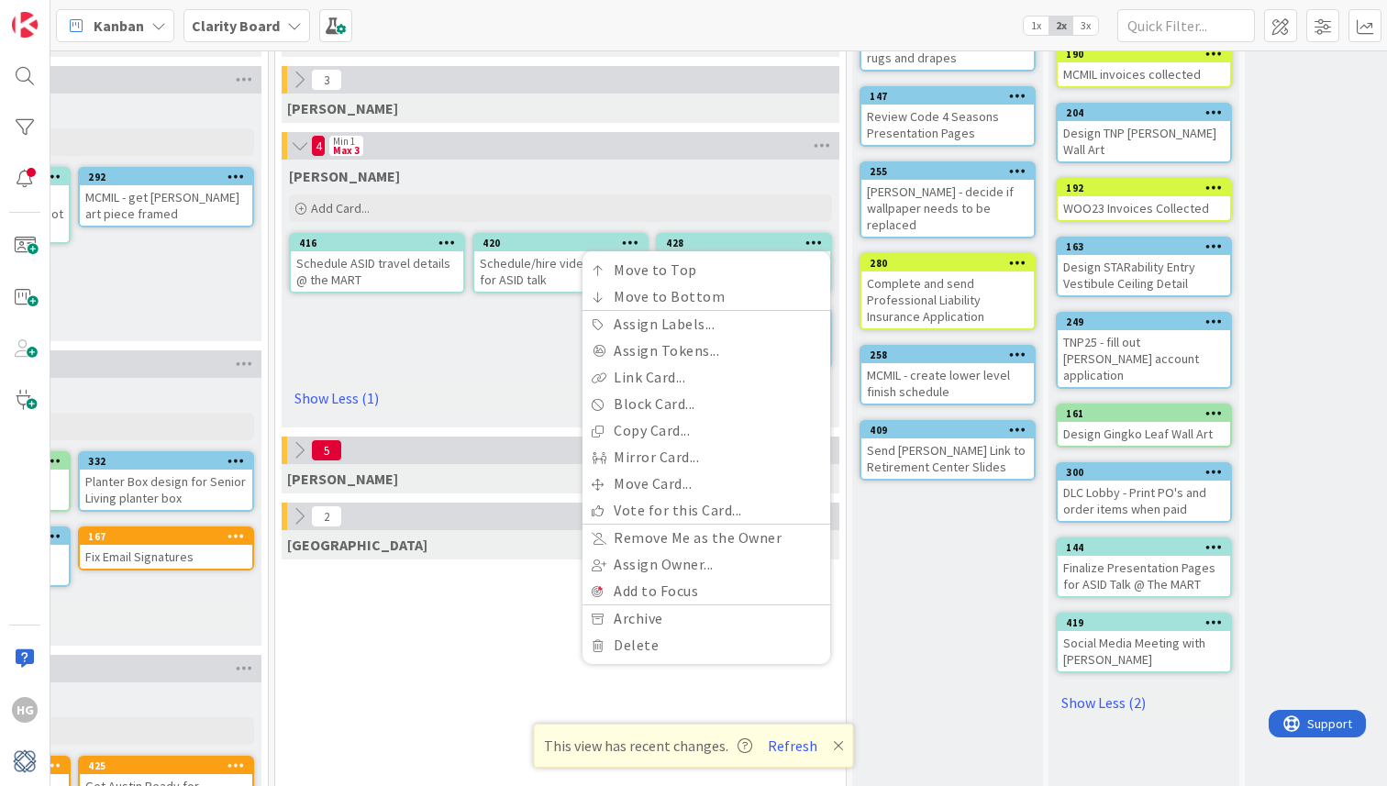
click at [483, 370] on div "[PERSON_NAME] Add Card... Template Not Set Not Set Design Work To request chang…" at bounding box center [561, 294] width 558 height 268
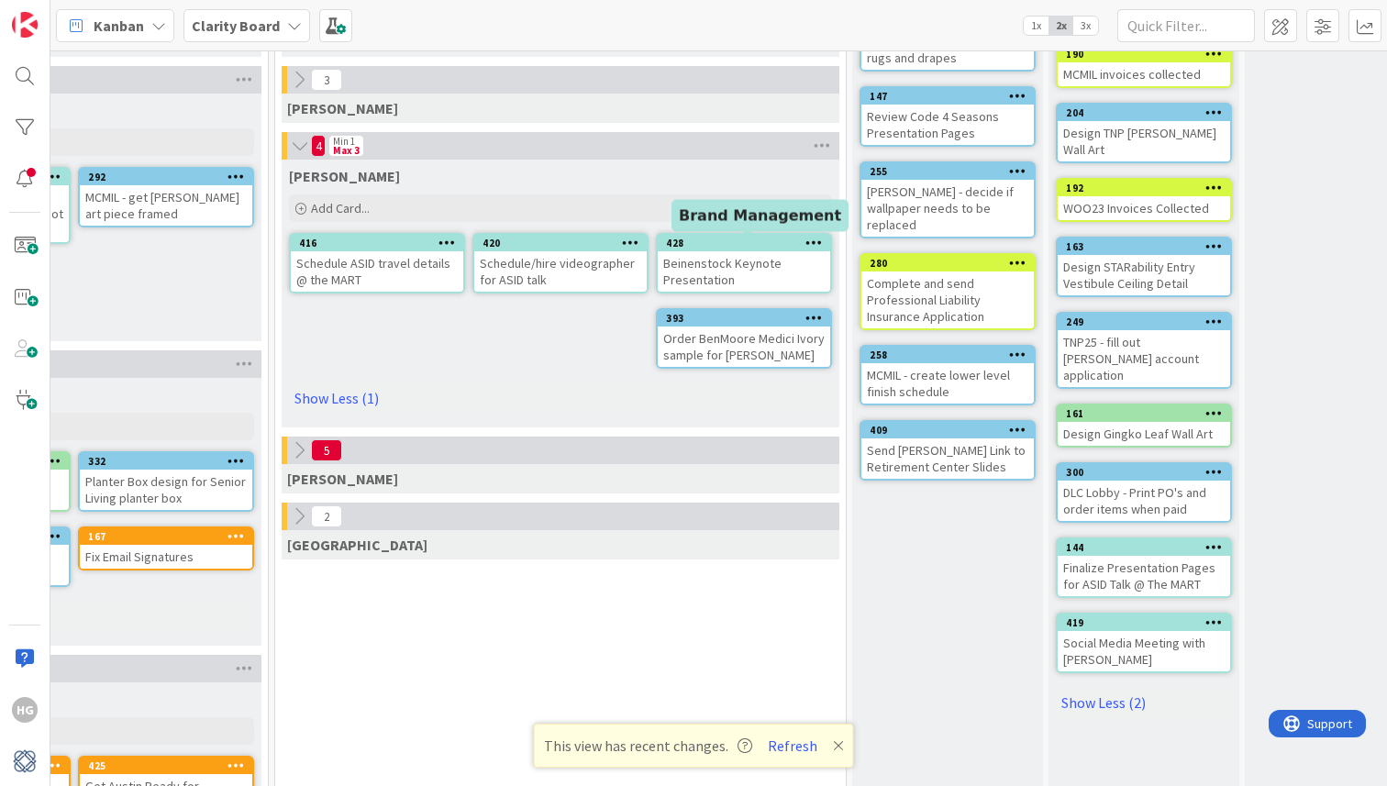
click at [706, 251] on div "Beinenstock Keynote Presentation" at bounding box center [744, 271] width 172 height 40
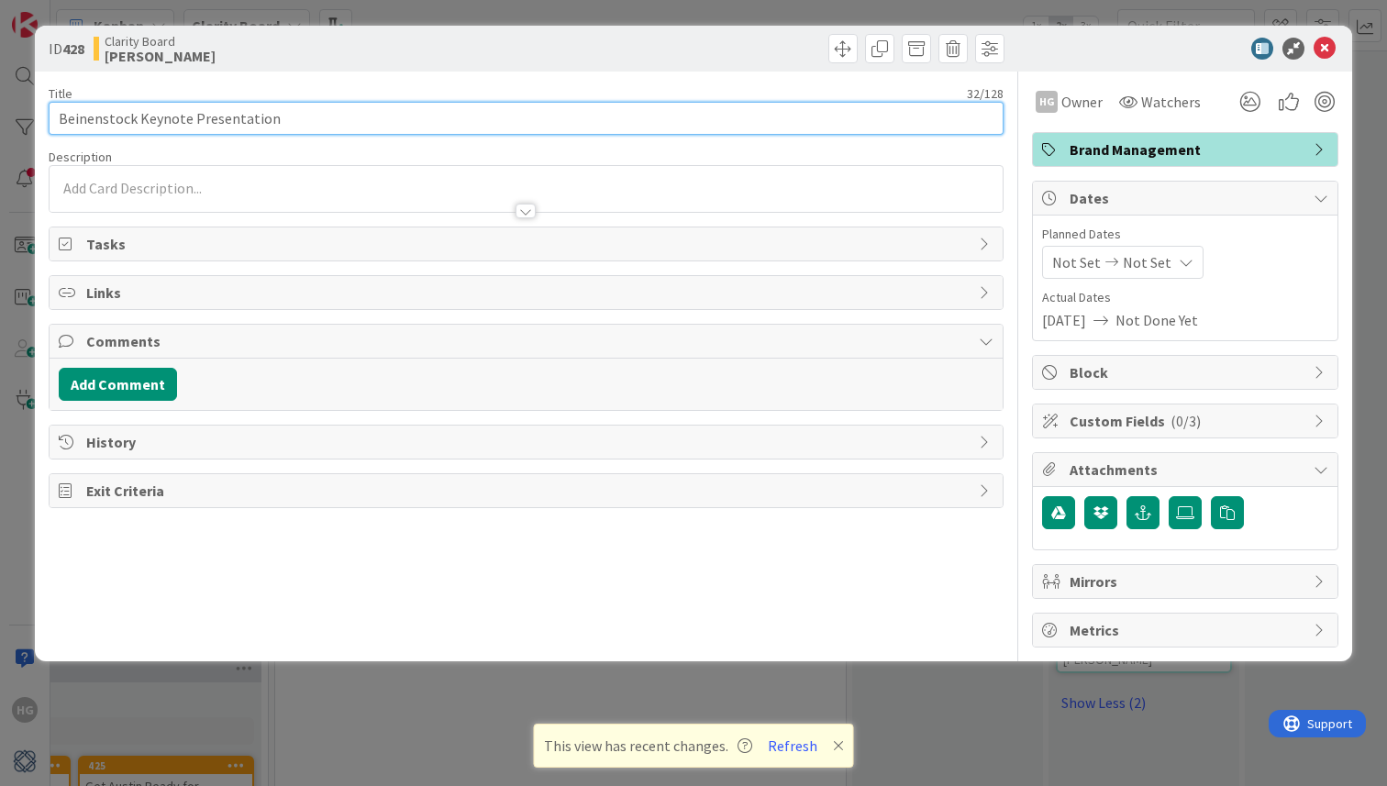
click at [81, 117] on input "Beinenstock Keynote Presentation" at bounding box center [526, 118] width 955 height 33
paste input "bie"
click at [67, 119] on input "bienenstock Keynote Presentation" at bounding box center [526, 118] width 955 height 33
type input "Bienenstock Keynote Presentation"
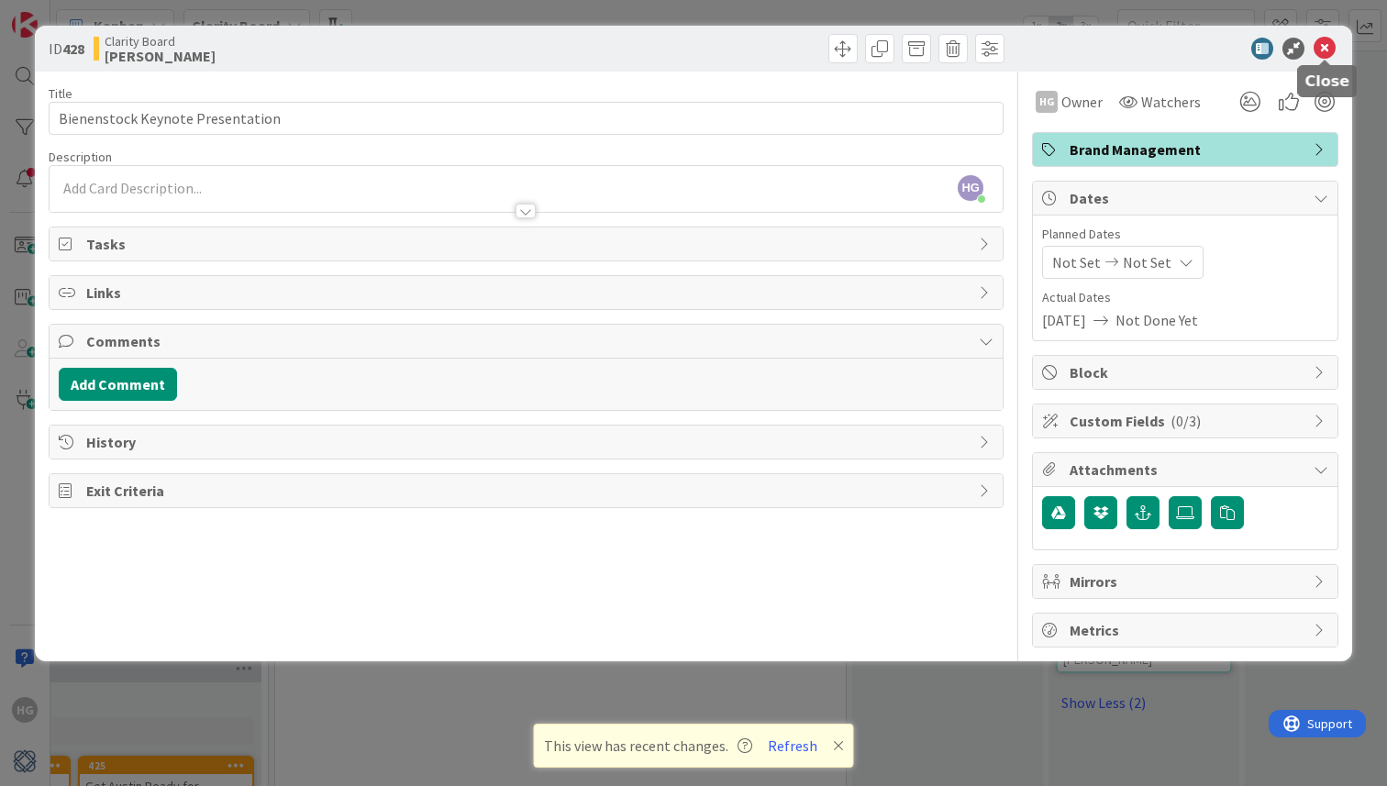
click at [1327, 50] on icon at bounding box center [1324, 49] width 22 height 22
